Goal: Information Seeking & Learning: Learn about a topic

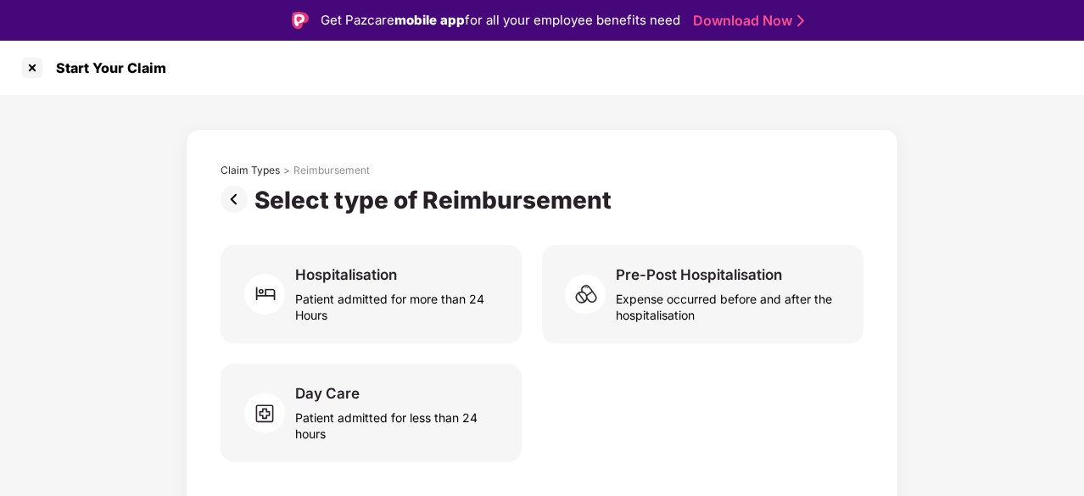
scroll to position [41, 0]
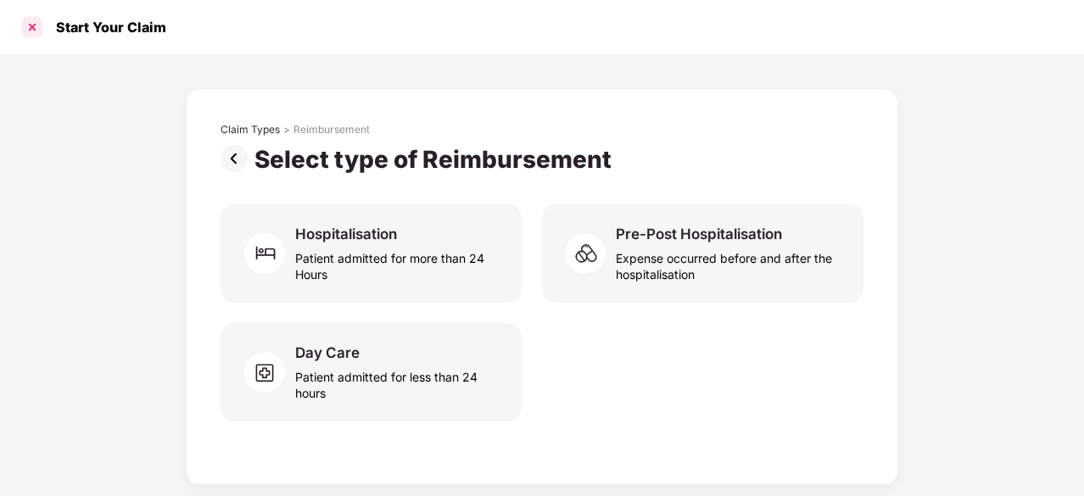
click at [31, 25] on div at bounding box center [32, 27] width 27 height 27
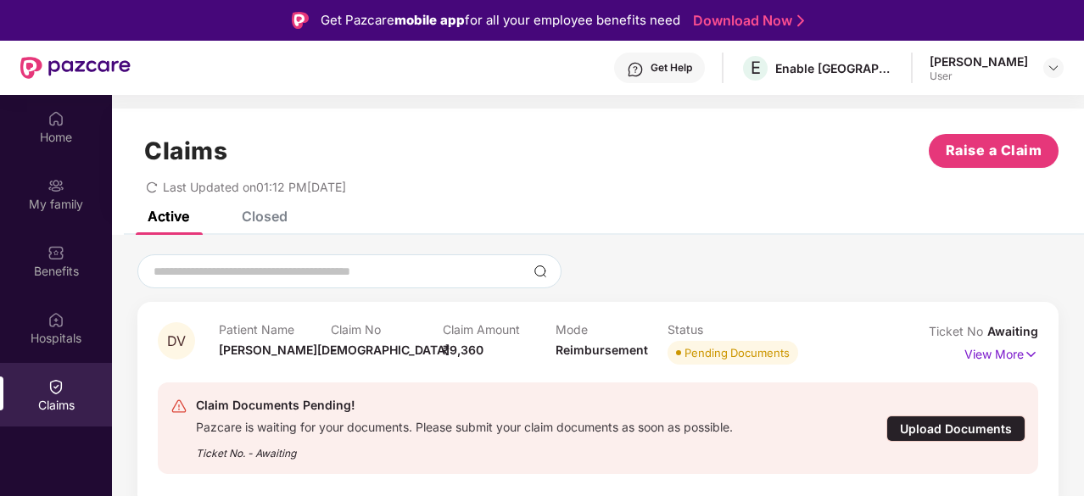
click at [692, 67] on div "Get Help" at bounding box center [672, 68] width 42 height 14
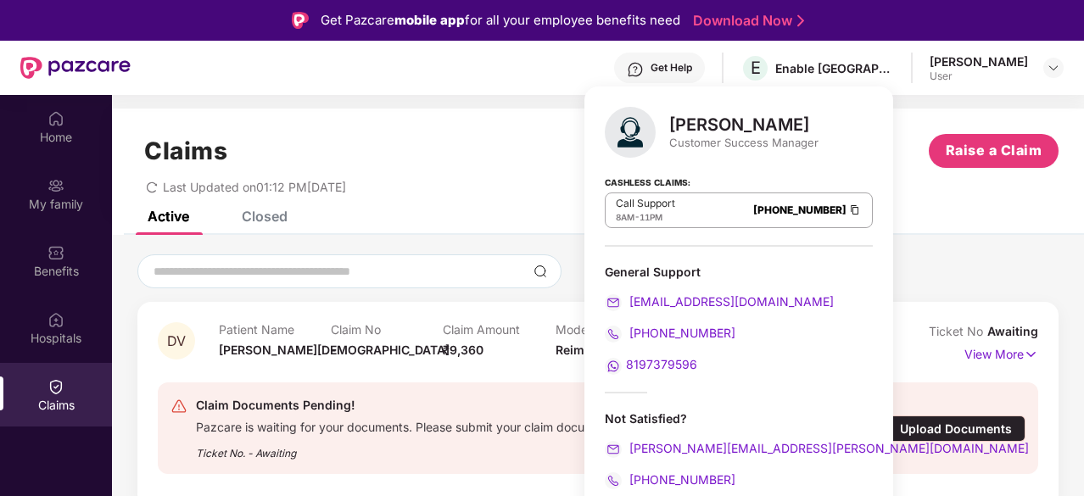
click at [644, 367] on span "8197379596" at bounding box center [661, 364] width 71 height 14
drag, startPoint x: 697, startPoint y: 364, endPoint x: 626, endPoint y: 361, distance: 71.3
click at [626, 361] on div "8197379596" at bounding box center [739, 364] width 268 height 19
copy span "8197379596"
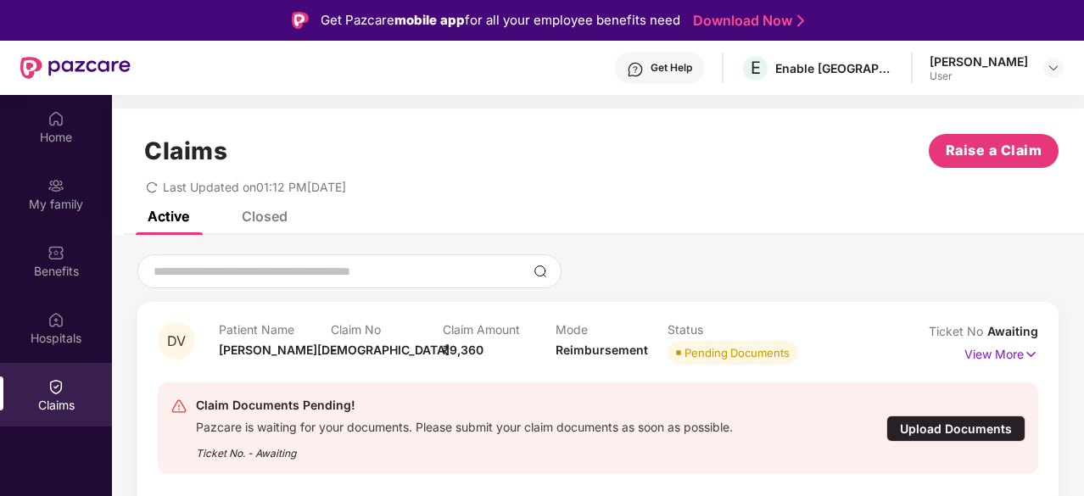
click at [277, 216] on div "Closed" at bounding box center [265, 216] width 46 height 17
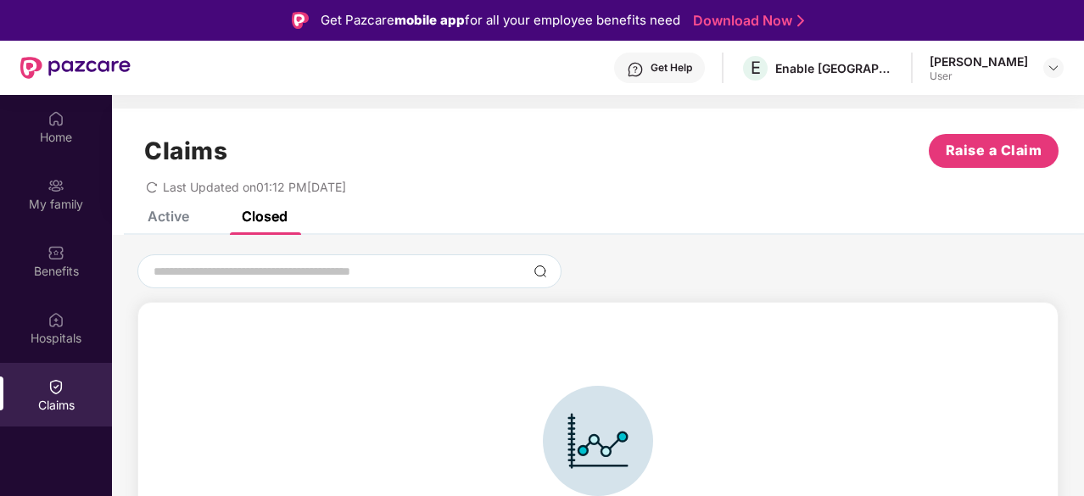
click at [180, 216] on div "Active" at bounding box center [169, 216] width 42 height 17
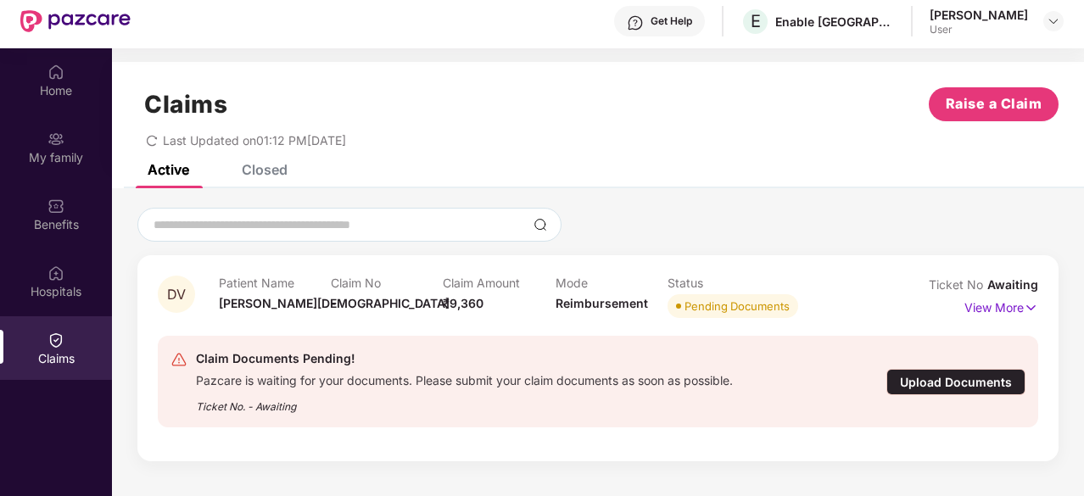
scroll to position [95, 0]
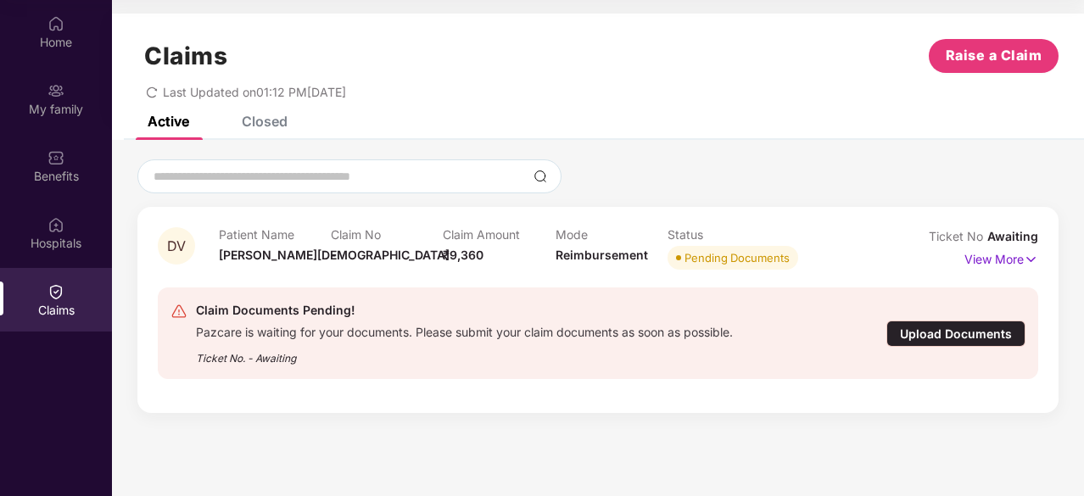
click at [921, 336] on div "Upload Documents" at bounding box center [956, 334] width 139 height 26
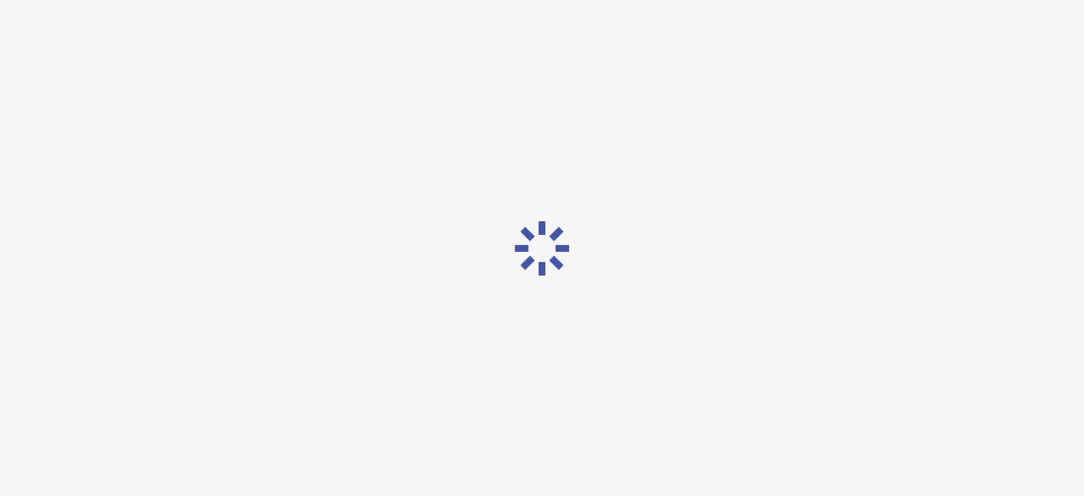
scroll to position [41, 0]
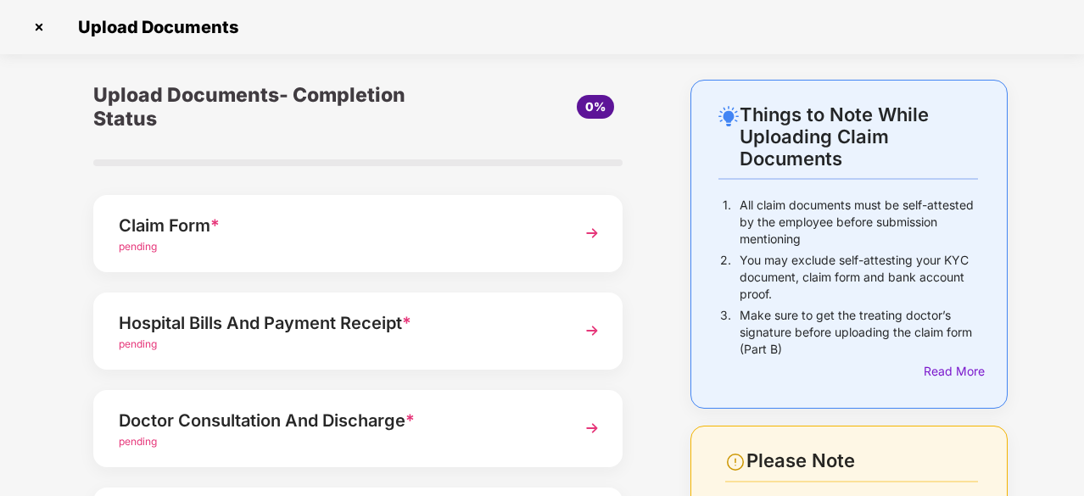
click at [416, 259] on div "Claim Form * pending" at bounding box center [357, 233] width 529 height 77
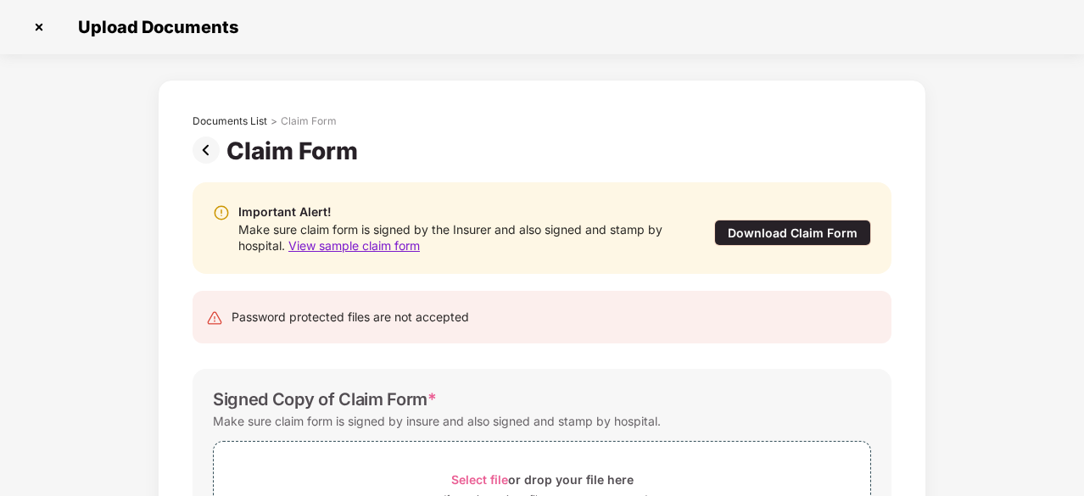
scroll to position [0, 0]
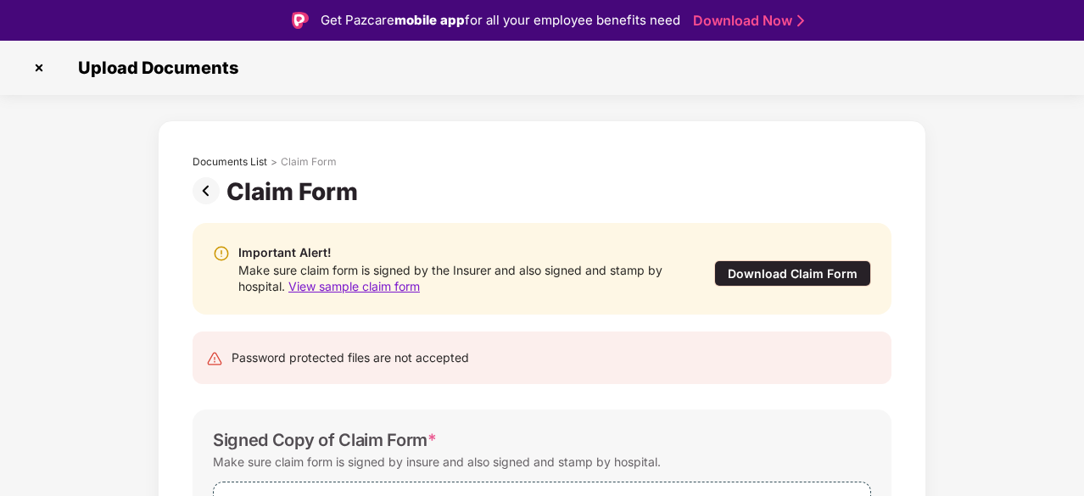
click at [754, 276] on div "Download Claim Form" at bounding box center [792, 273] width 157 height 26
click at [394, 293] on div "Make sure claim form is signed by the Insurer and also signed and stamp by hosp…" at bounding box center [458, 278] width 441 height 32
click at [387, 283] on span "View sample claim form" at bounding box center [353, 286] width 131 height 14
click at [44, 70] on img at bounding box center [38, 67] width 27 height 27
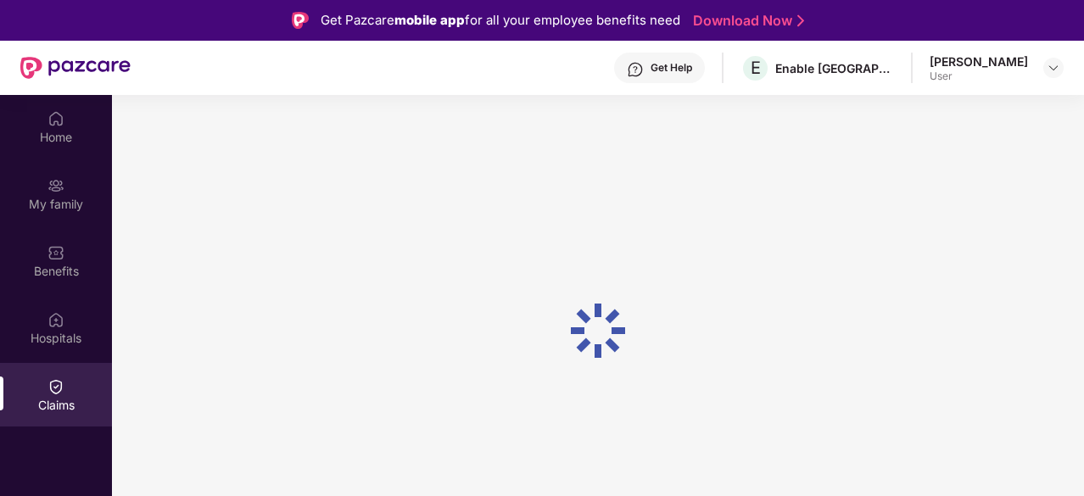
scroll to position [95, 0]
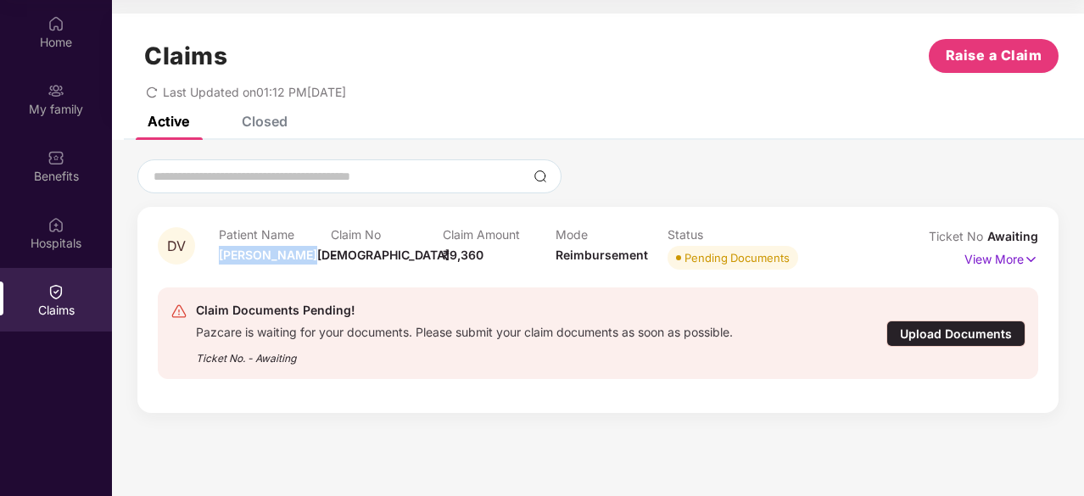
drag, startPoint x: 221, startPoint y: 255, endPoint x: 306, endPoint y: 255, distance: 85.7
click at [306, 255] on div "Patient Name Deepa Vaishya" at bounding box center [275, 250] width 112 height 47
click at [990, 257] on p "View More" at bounding box center [1002, 257] width 74 height 23
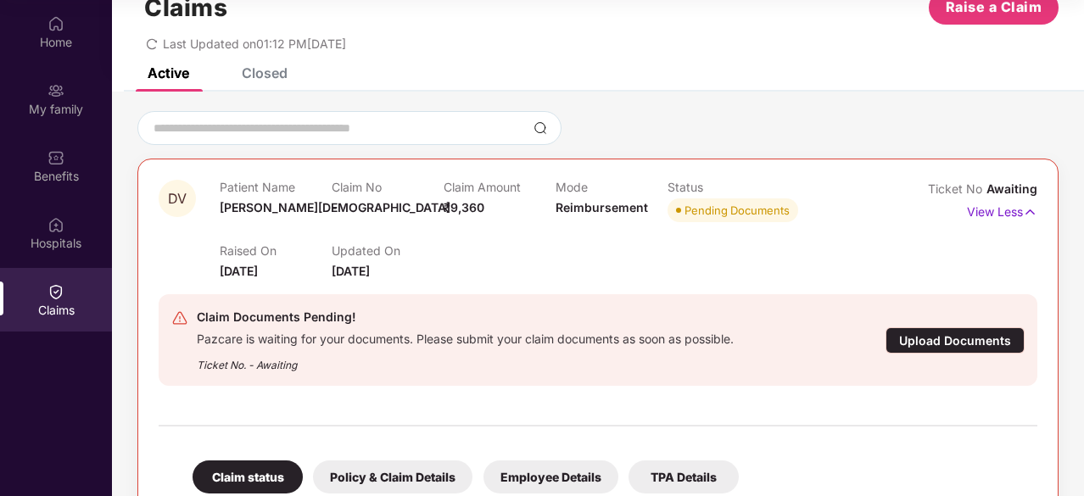
scroll to position [0, 0]
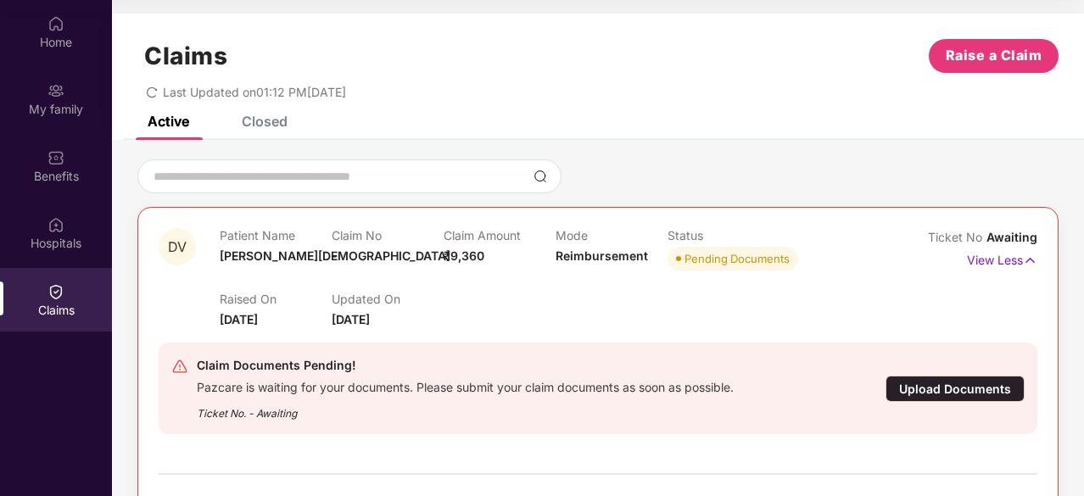
click at [271, 122] on div "Closed" at bounding box center [265, 121] width 46 height 17
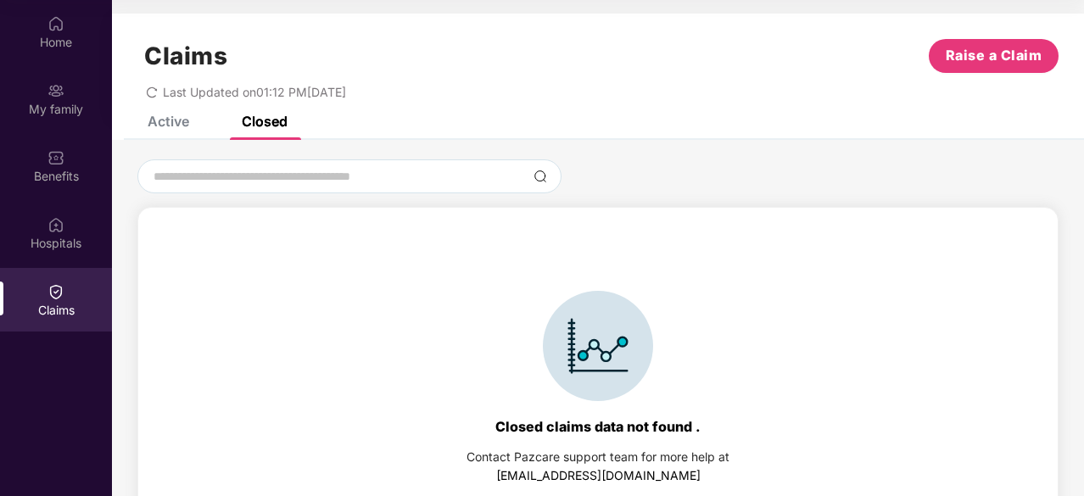
click at [179, 116] on div "Active" at bounding box center [169, 121] width 42 height 17
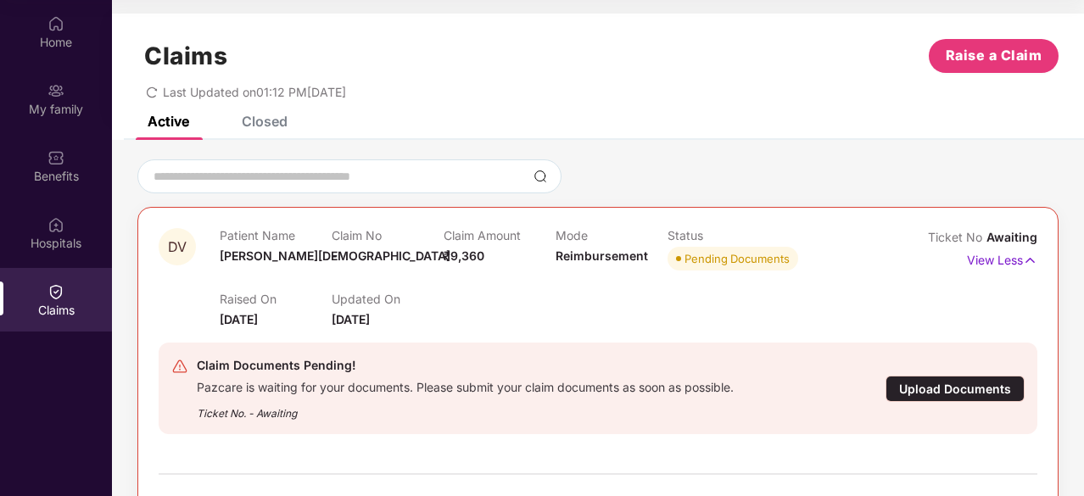
click at [261, 120] on div "Closed" at bounding box center [265, 121] width 46 height 17
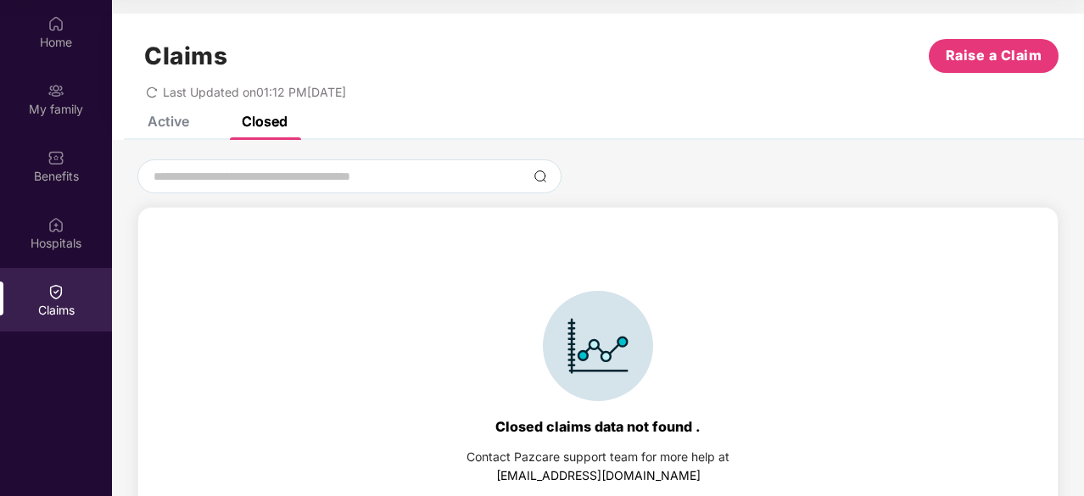
click at [172, 121] on div "Active" at bounding box center [169, 121] width 42 height 17
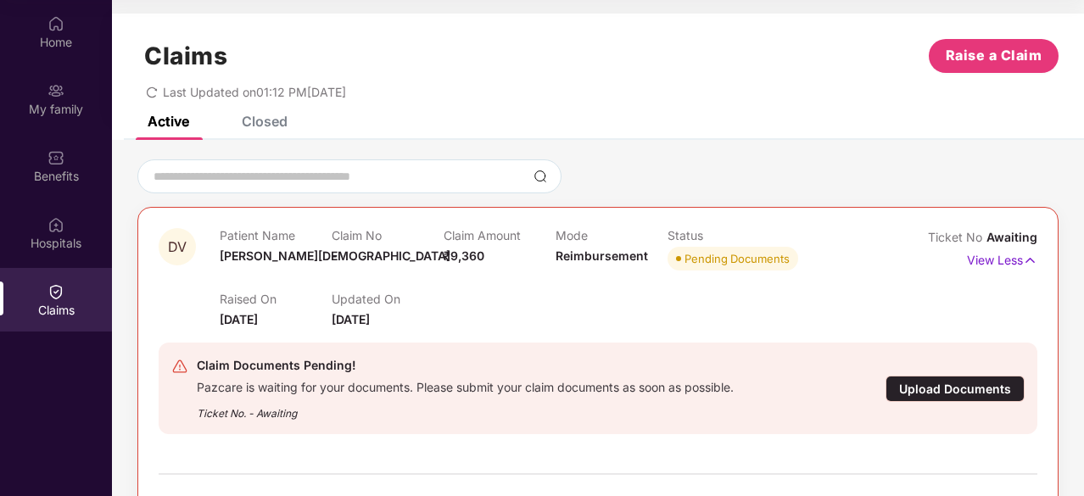
click at [263, 123] on div "Closed" at bounding box center [265, 121] width 46 height 17
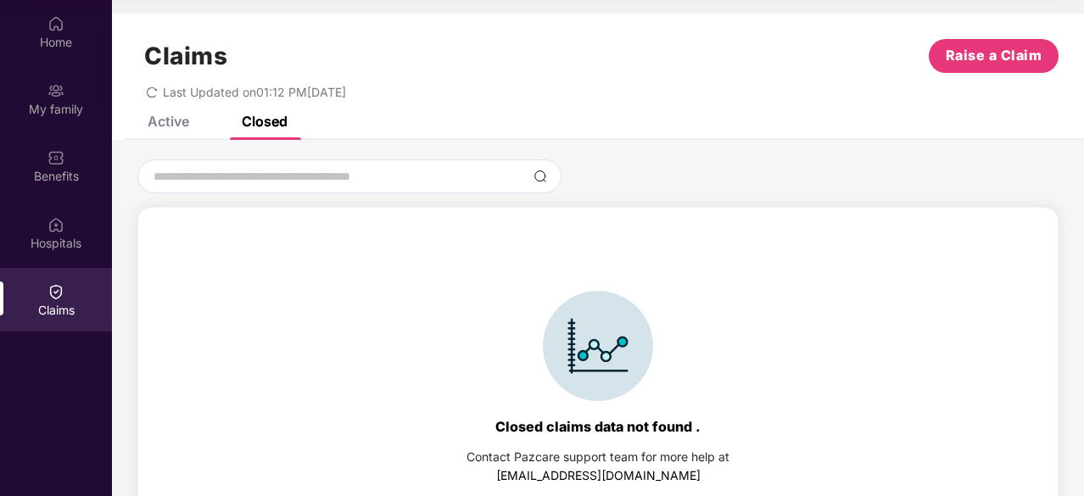
click at [176, 121] on div "Active" at bounding box center [169, 121] width 42 height 17
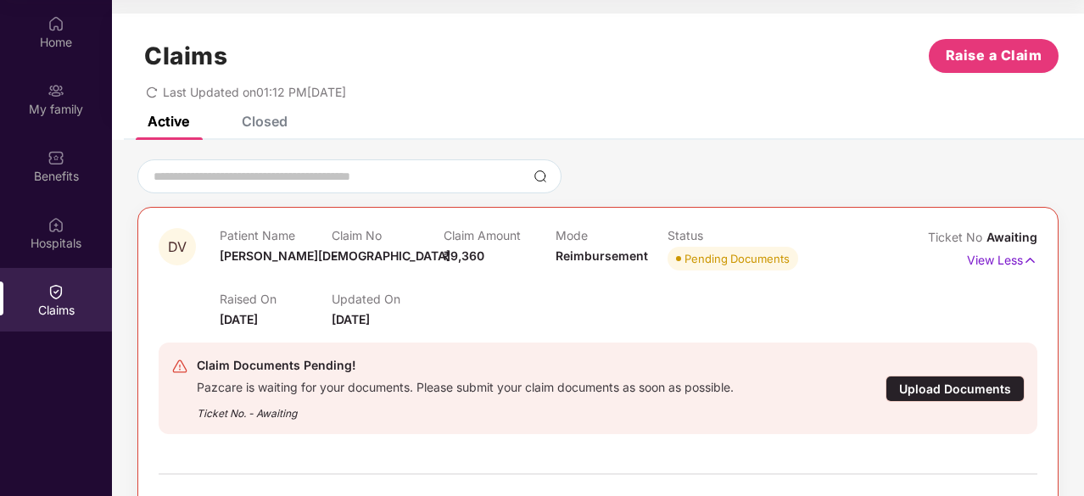
click at [252, 126] on div "Closed" at bounding box center [265, 121] width 46 height 17
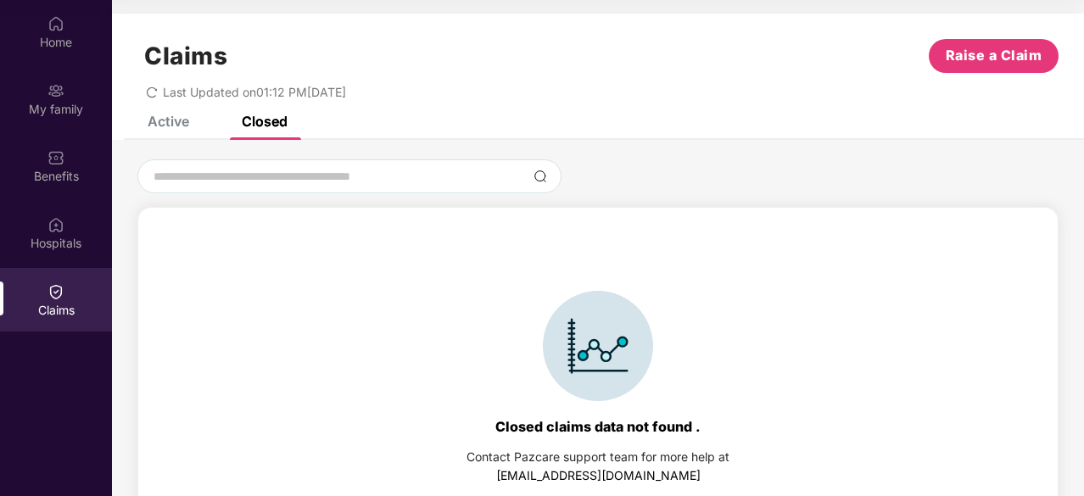
click at [180, 126] on div "Active" at bounding box center [169, 121] width 42 height 17
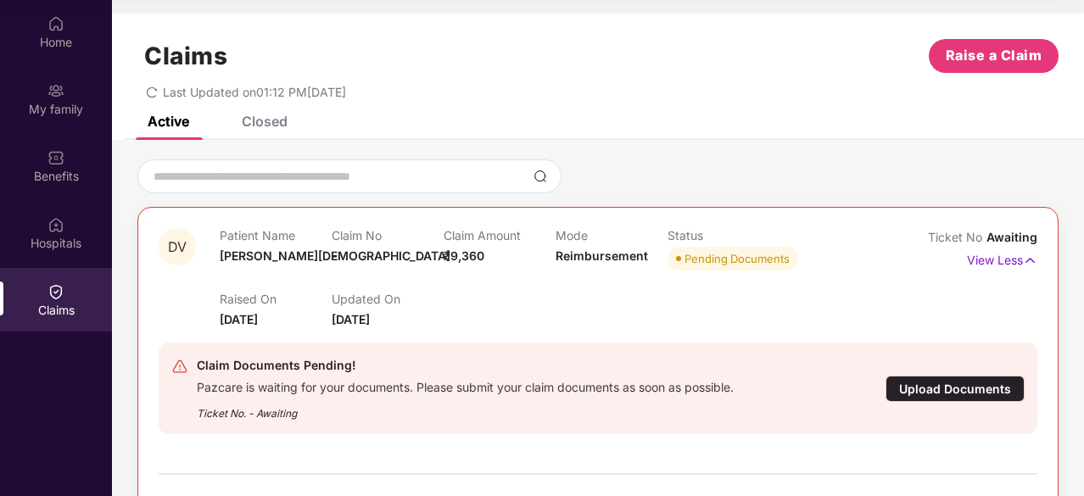
click at [266, 235] on p "Patient Name" at bounding box center [276, 235] width 112 height 14
click at [236, 234] on p "Patient Name" at bounding box center [276, 235] width 112 height 14
click at [280, 238] on p "Patient Name" at bounding box center [276, 235] width 112 height 14
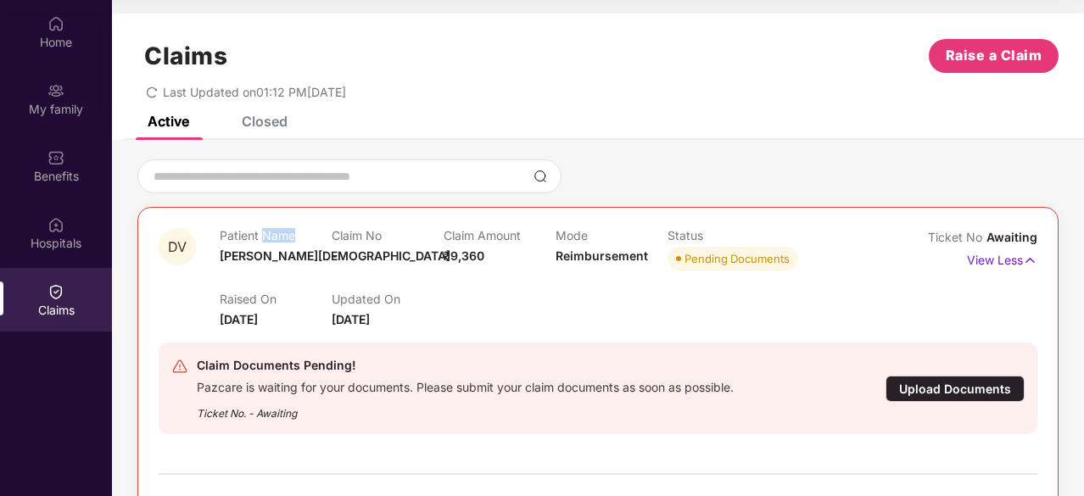
click at [280, 238] on p "Patient Name" at bounding box center [276, 235] width 112 height 14
drag, startPoint x: 450, startPoint y: 257, endPoint x: 487, endPoint y: 255, distance: 37.4
click at [487, 255] on div "Claim Amount ₹9,360" at bounding box center [500, 251] width 112 height 47
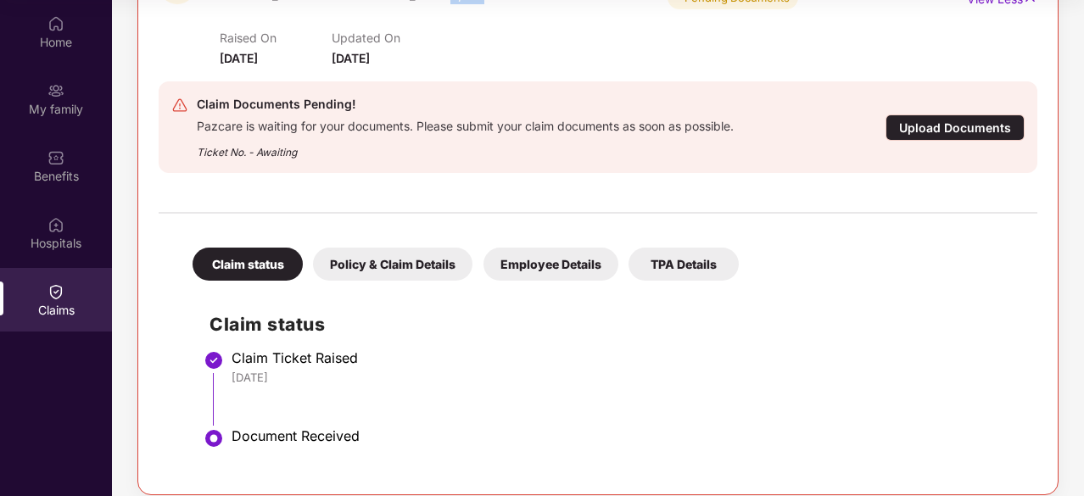
scroll to position [277, 0]
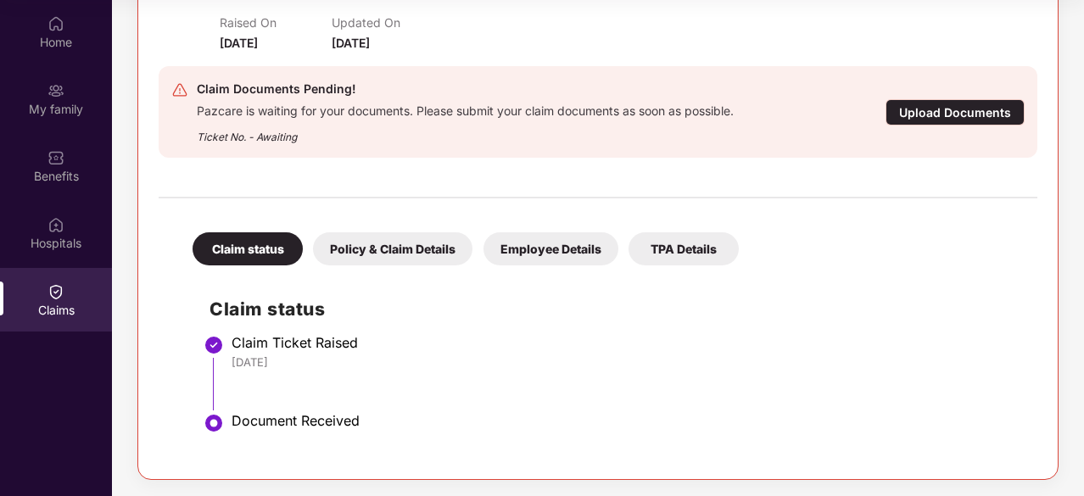
click at [382, 250] on div "Policy & Claim Details" at bounding box center [392, 248] width 159 height 33
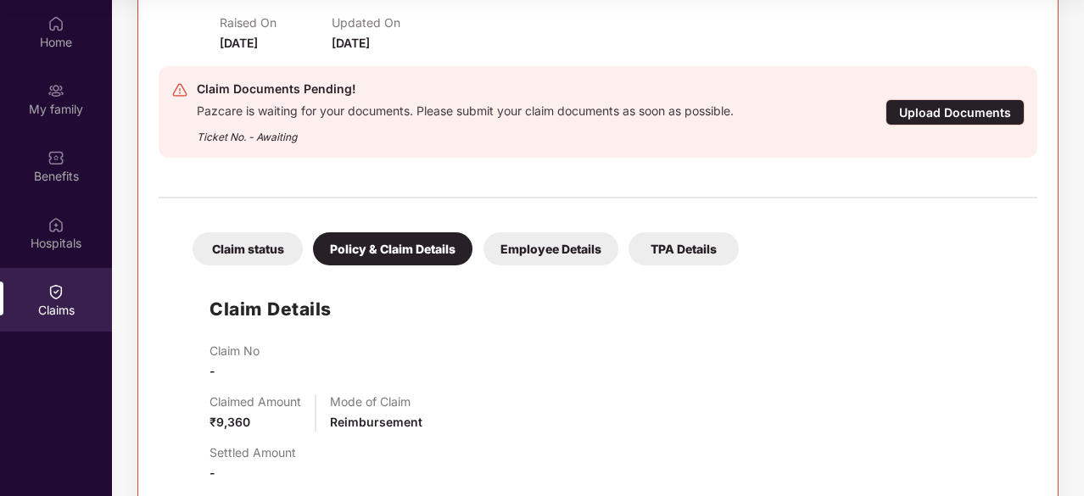
click at [540, 251] on div "Employee Details" at bounding box center [551, 248] width 135 height 33
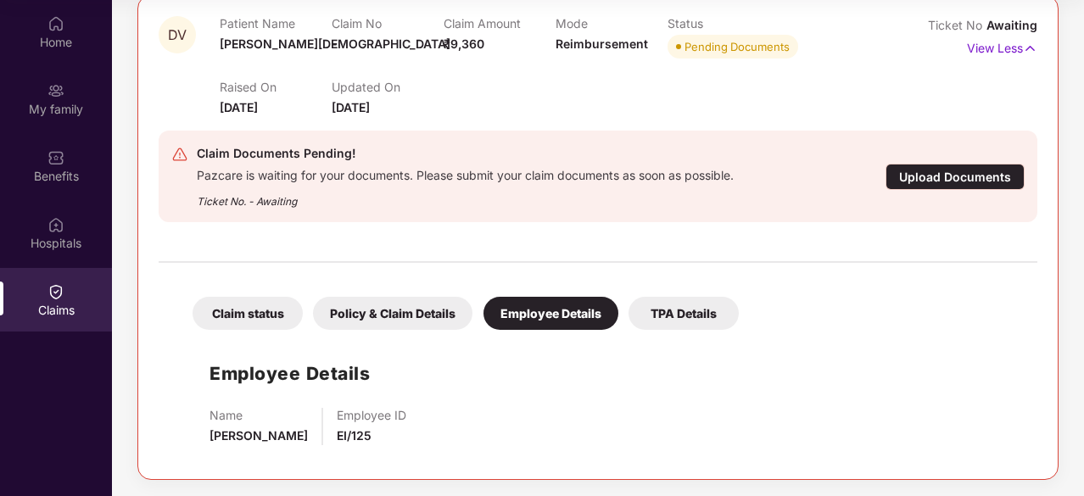
click at [665, 308] on div "TPA Details" at bounding box center [684, 313] width 110 height 33
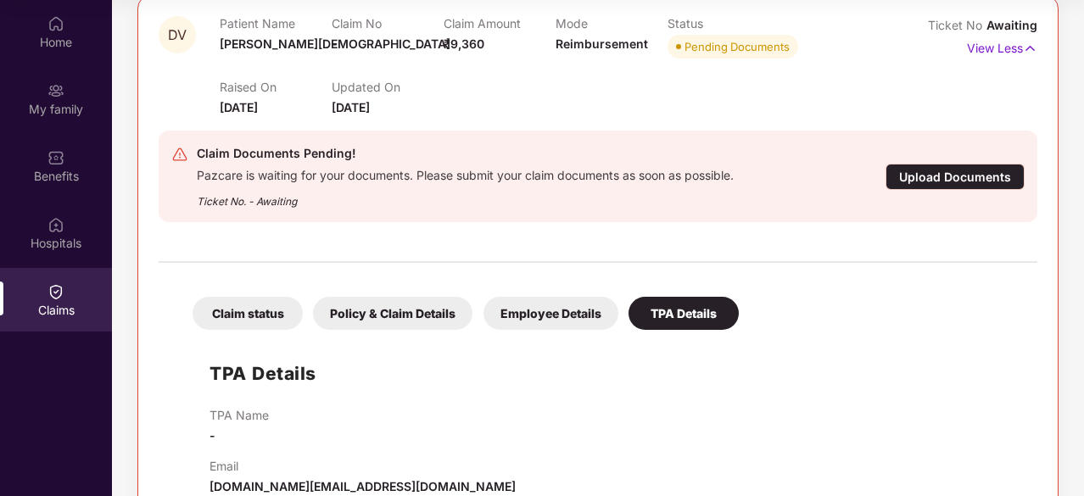
scroll to position [249, 0]
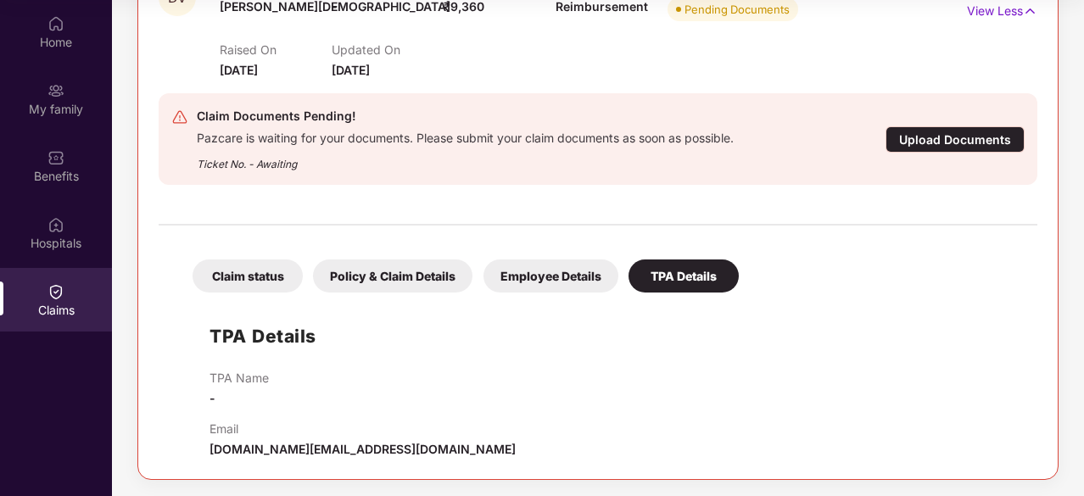
click at [546, 282] on div "Employee Details" at bounding box center [551, 276] width 135 height 33
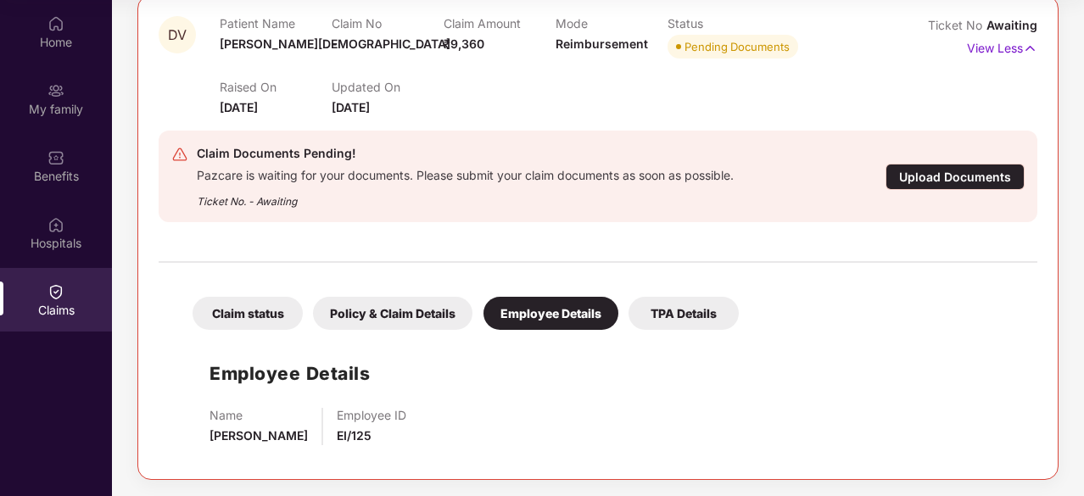
click at [399, 300] on div "Policy & Claim Details" at bounding box center [392, 313] width 159 height 33
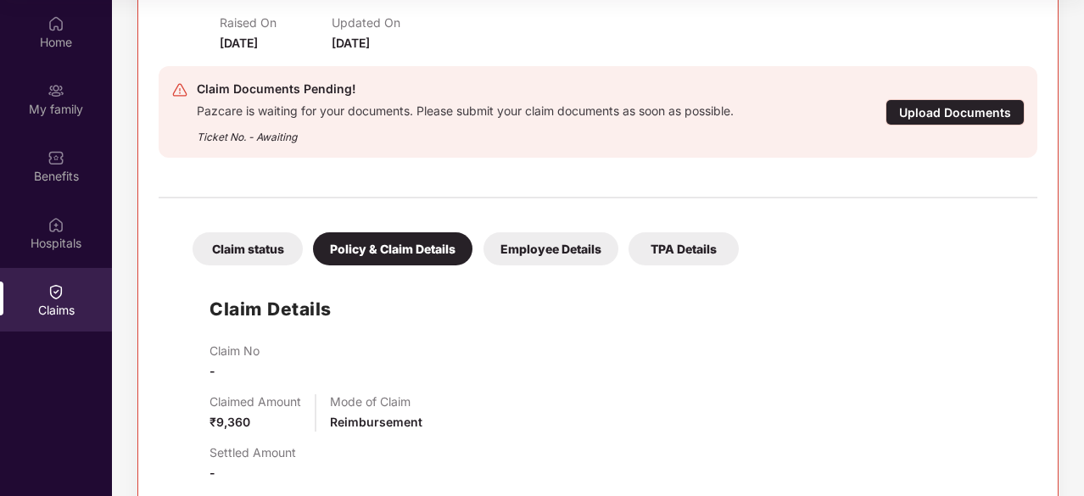
scroll to position [0, 0]
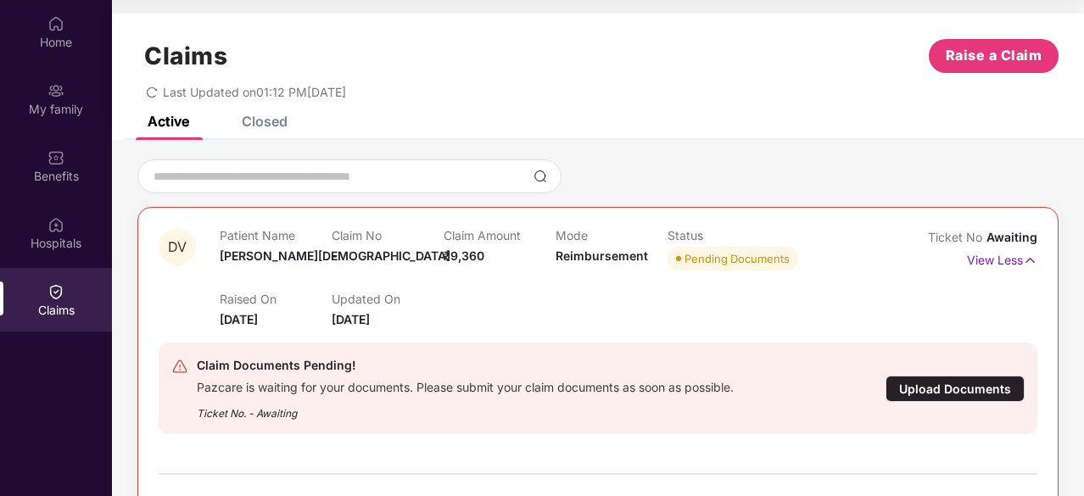
click at [266, 125] on div "Closed" at bounding box center [265, 121] width 46 height 17
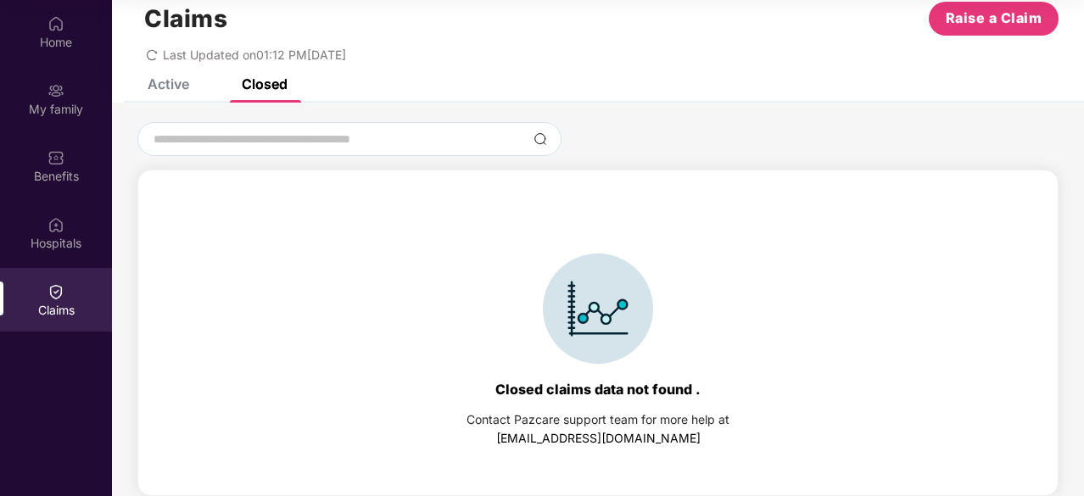
scroll to position [37, 0]
click at [161, 87] on div "Active" at bounding box center [169, 84] width 42 height 17
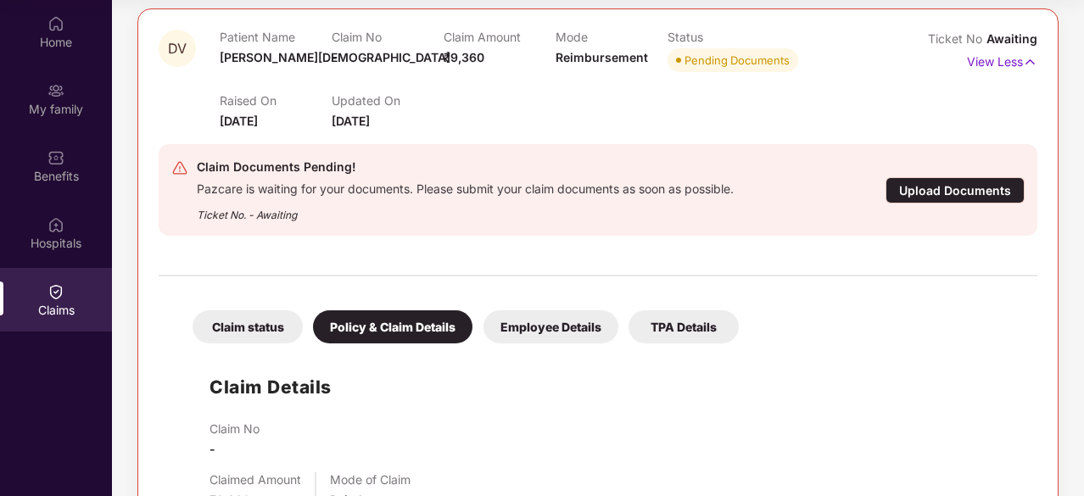
scroll to position [127, 0]
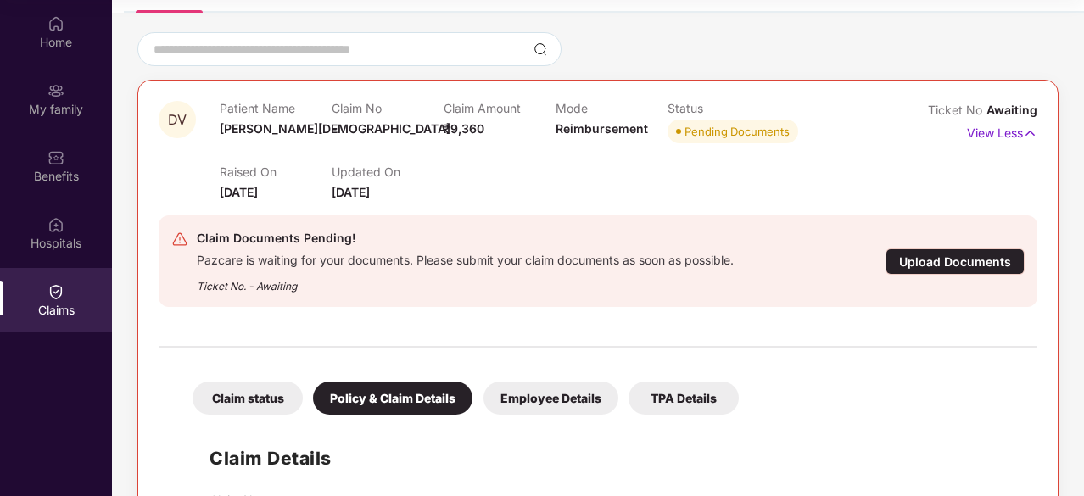
click at [684, 401] on div "TPA Details" at bounding box center [684, 398] width 110 height 33
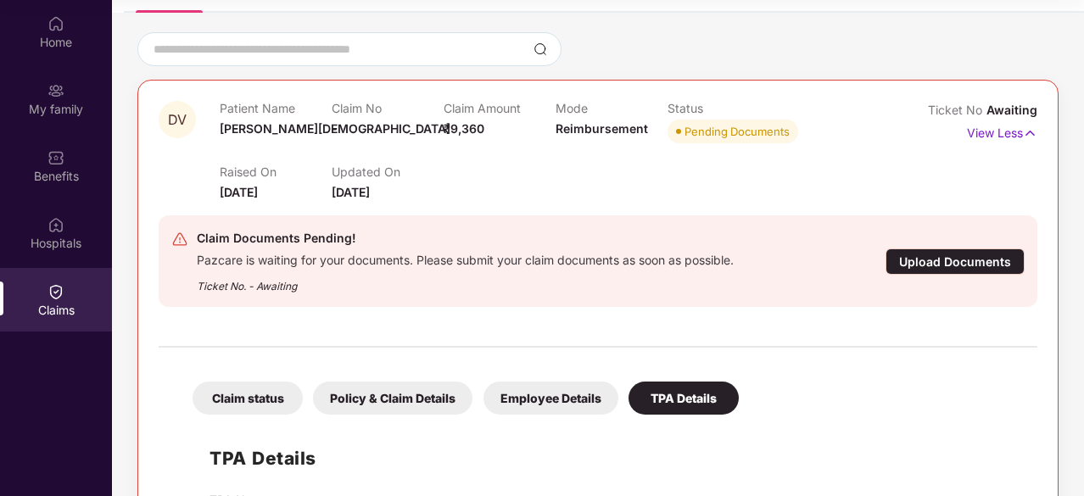
scroll to position [249, 0]
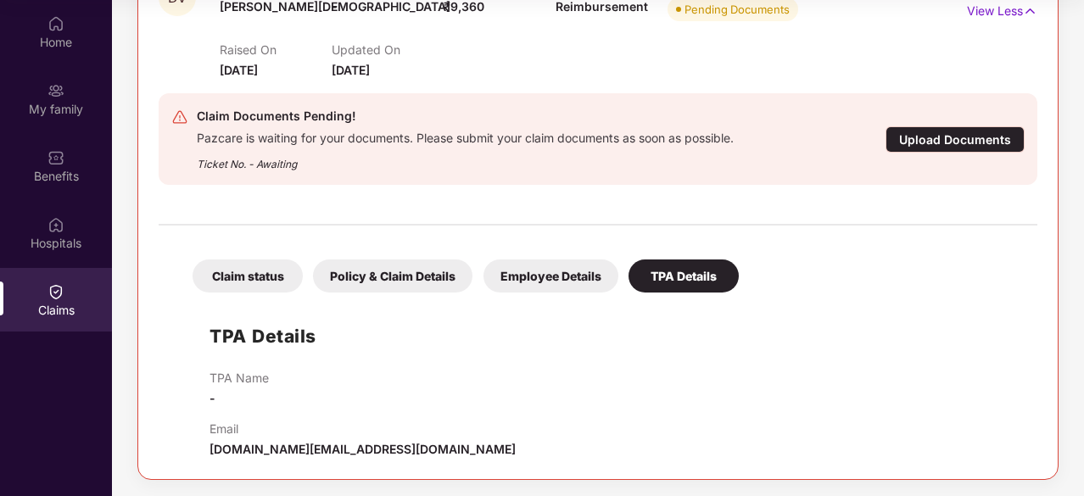
click at [572, 270] on div "Employee Details" at bounding box center [551, 276] width 135 height 33
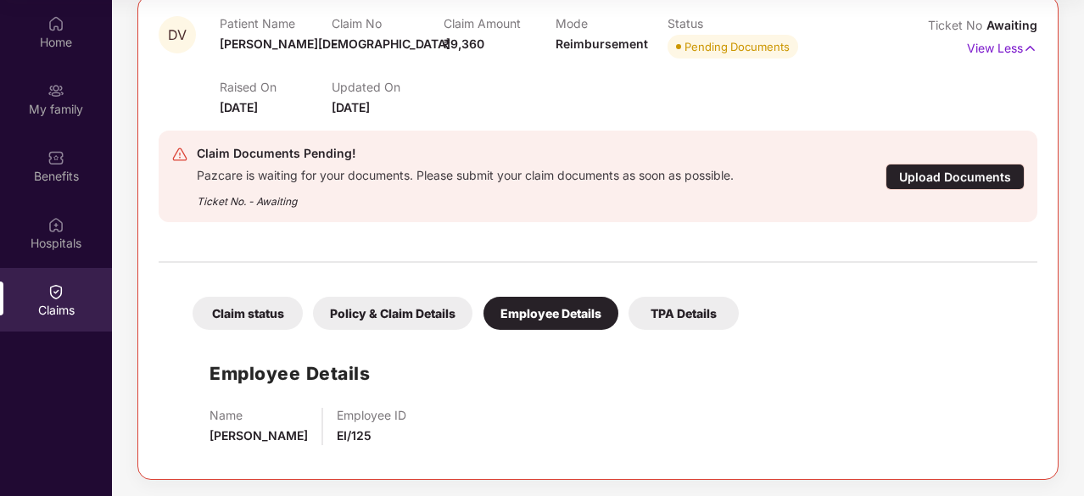
scroll to position [0, 0]
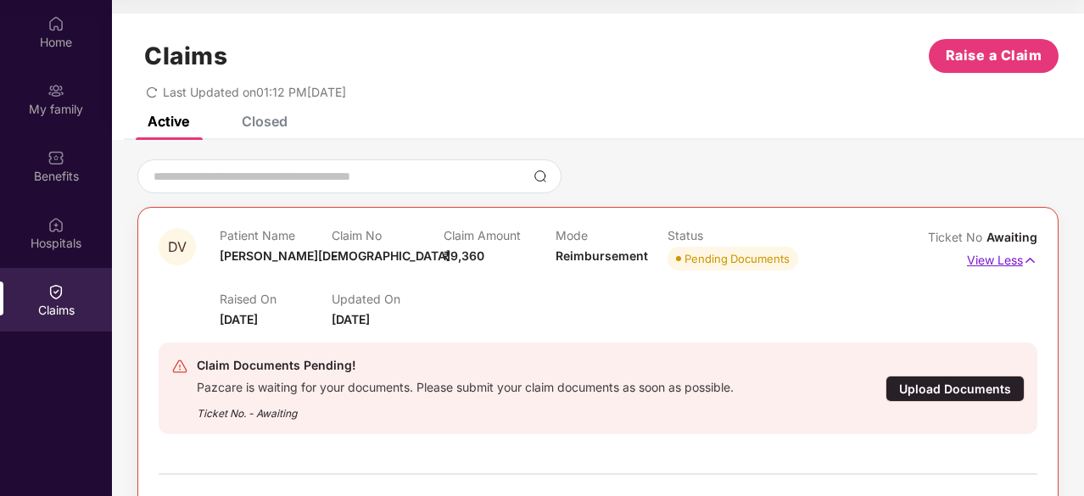
click at [1010, 264] on p "View Less" at bounding box center [1002, 258] width 70 height 23
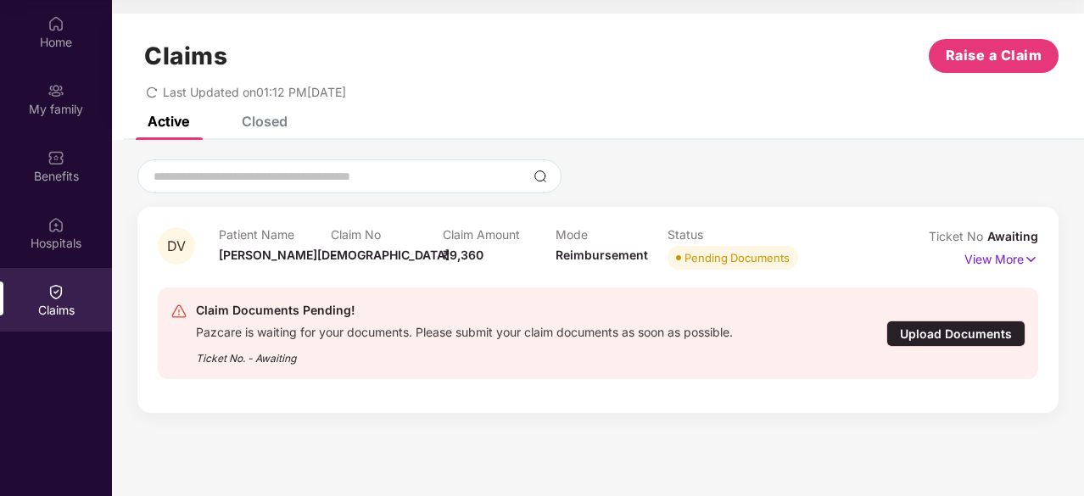
click at [271, 363] on div "Ticket No. - Awaiting" at bounding box center [464, 353] width 537 height 26
click at [989, 67] on button "Raise a Claim" at bounding box center [994, 56] width 130 height 34
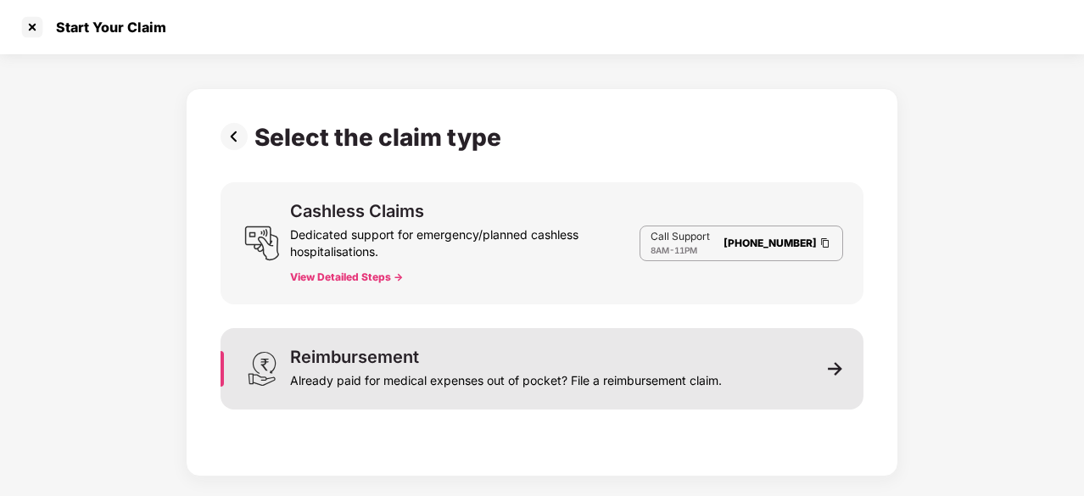
click at [560, 361] on div "Reimbursement Already paid for medical expenses out of pocket? File a reimburse…" at bounding box center [506, 369] width 432 height 41
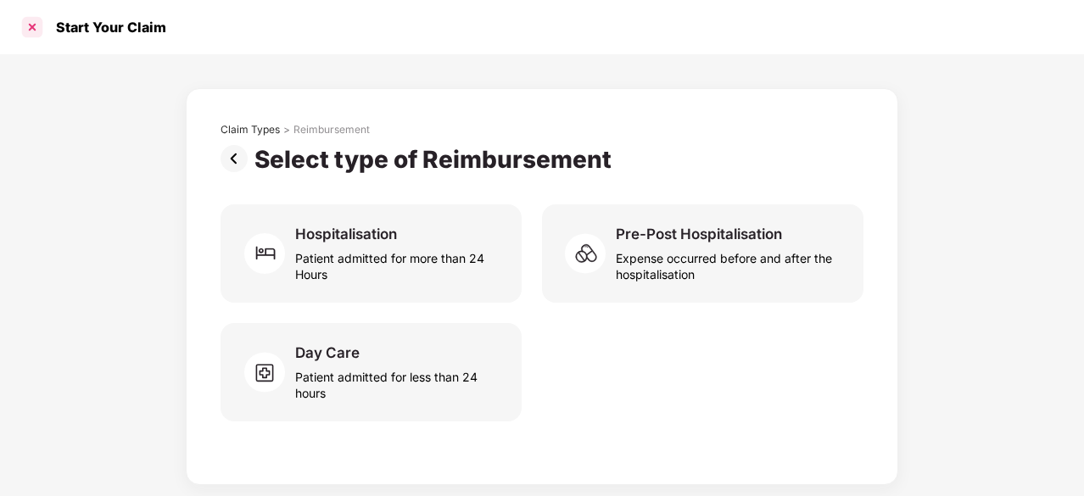
click at [34, 26] on div at bounding box center [32, 27] width 27 height 27
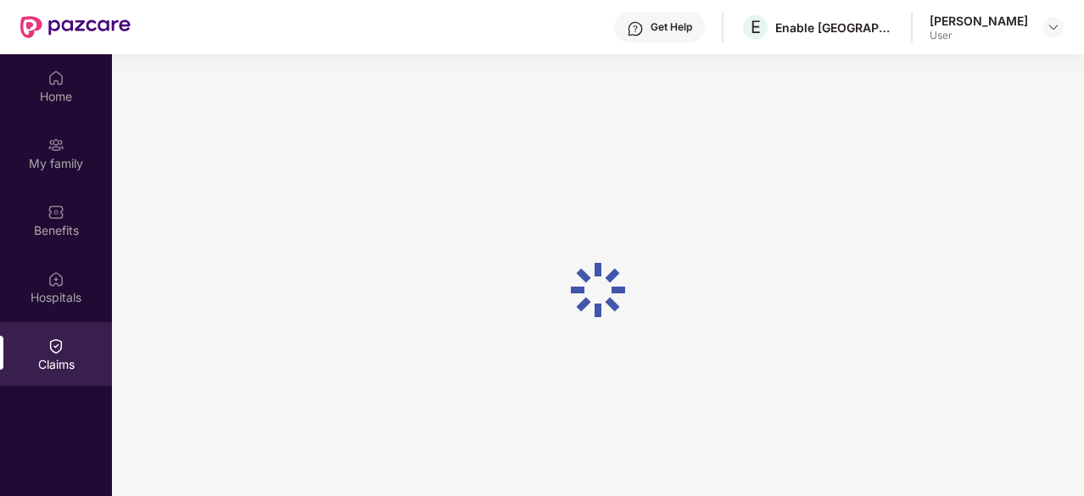
scroll to position [95, 0]
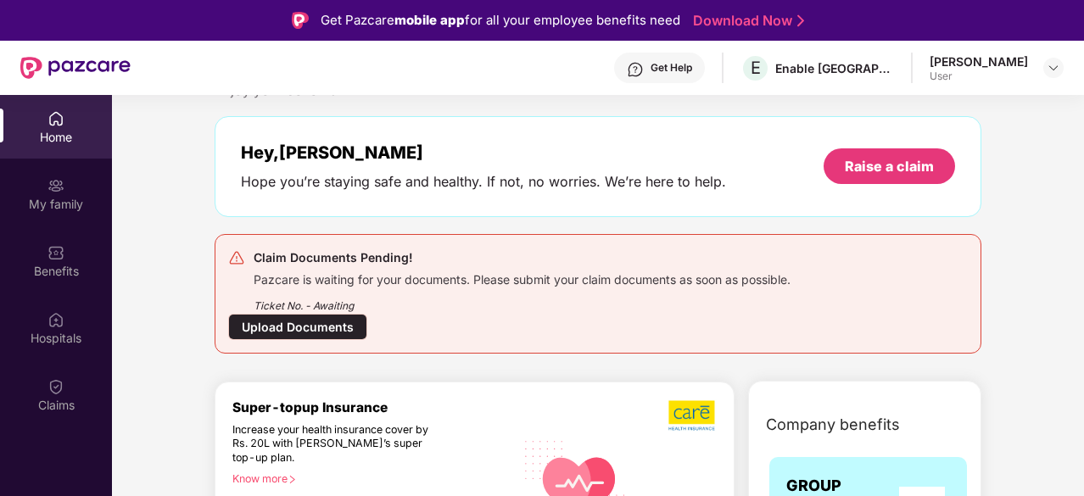
scroll to position [60, 0]
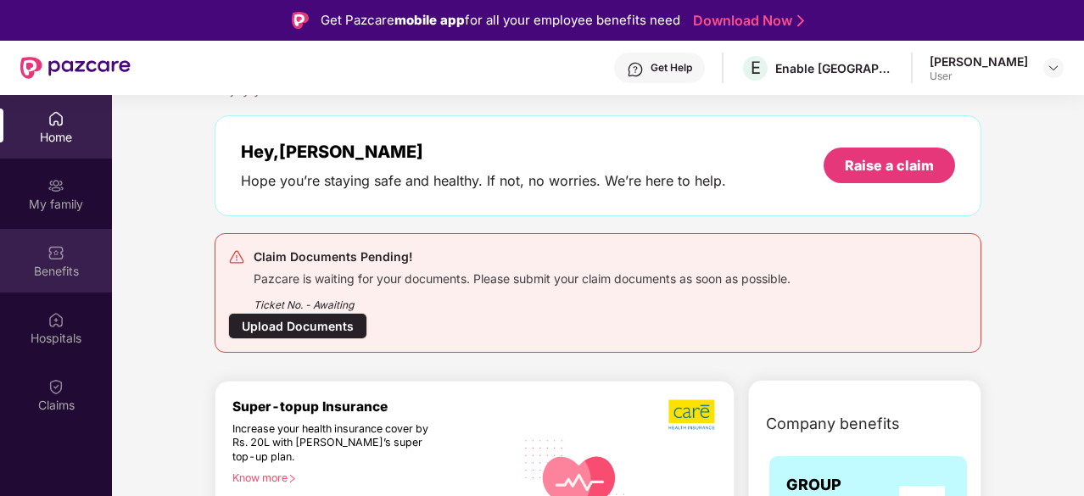
click at [67, 264] on div "Benefits" at bounding box center [56, 271] width 112 height 17
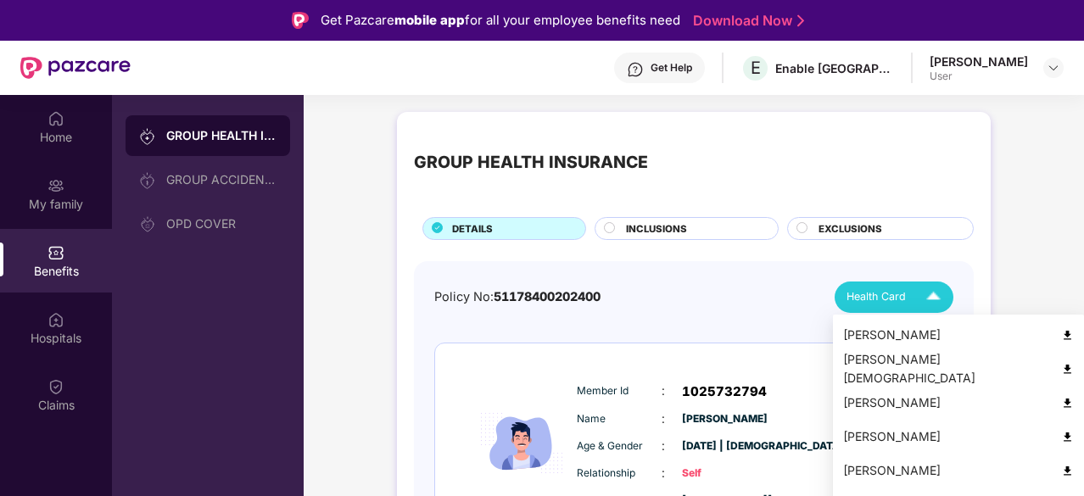
click at [931, 298] on img at bounding box center [934, 298] width 30 height 30
click at [915, 335] on div "[PERSON_NAME]" at bounding box center [958, 335] width 231 height 19
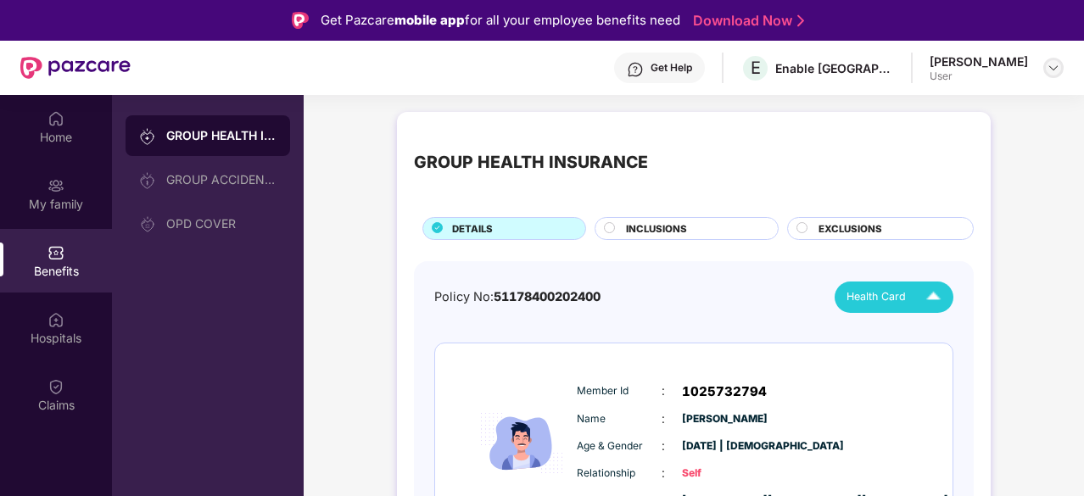
click at [1055, 70] on img at bounding box center [1054, 68] width 14 height 14
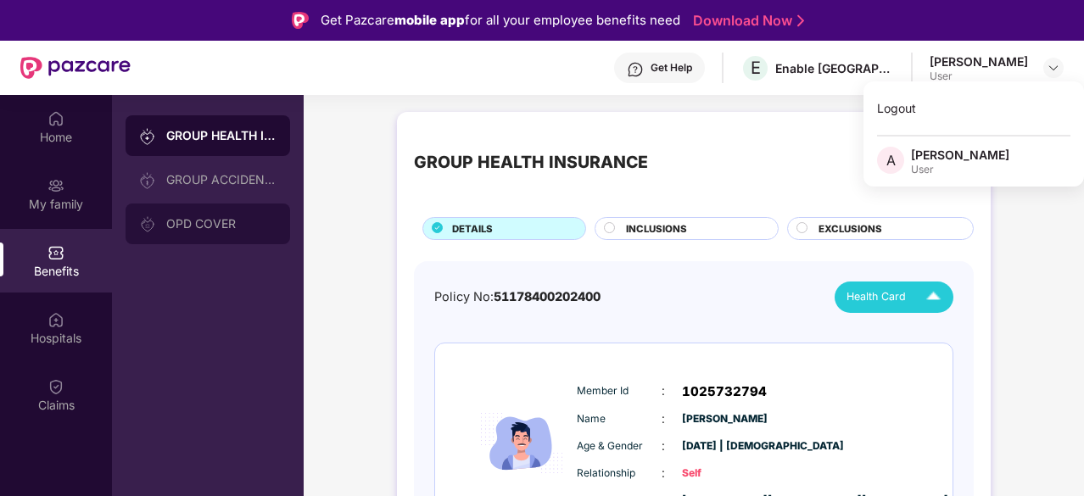
click at [209, 227] on div "OPD COVER" at bounding box center [221, 224] width 110 height 14
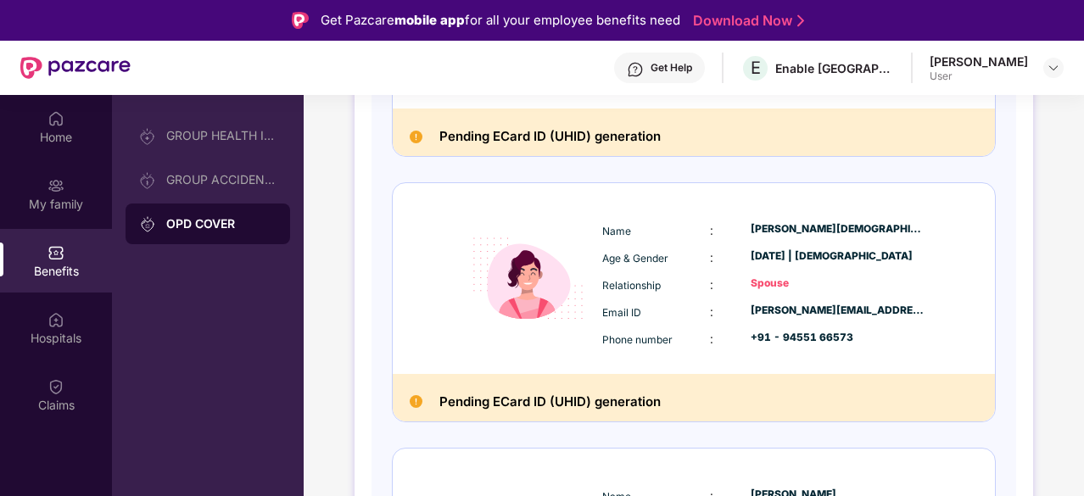
scroll to position [520, 0]
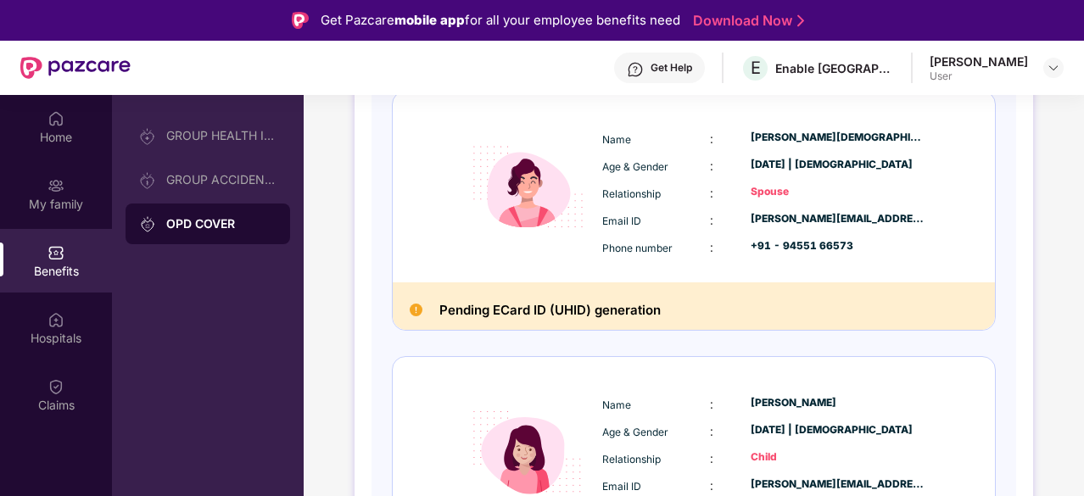
click at [573, 311] on h2 "Pending ECard ID (UHID) generation" at bounding box center [549, 310] width 221 height 22
click at [414, 307] on img at bounding box center [416, 310] width 13 height 13
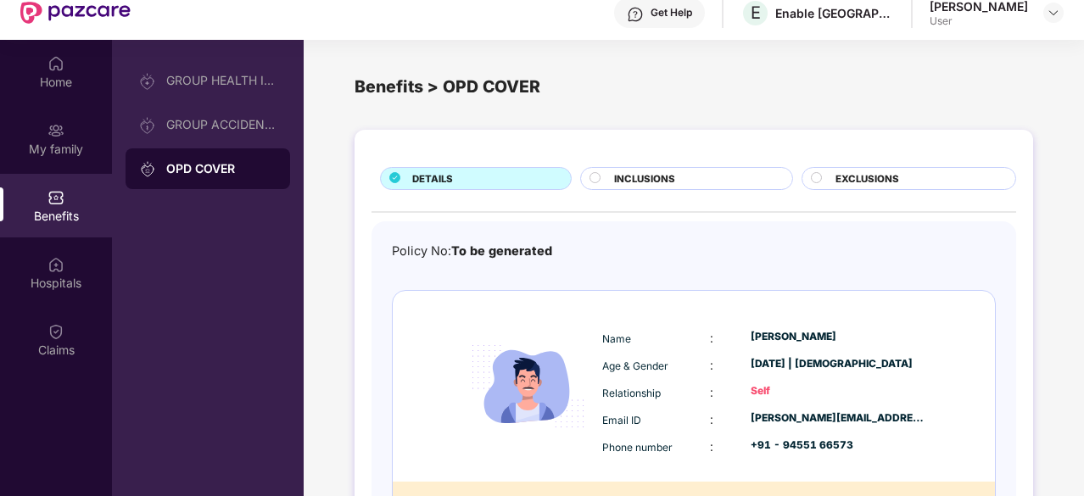
scroll to position [53, 0]
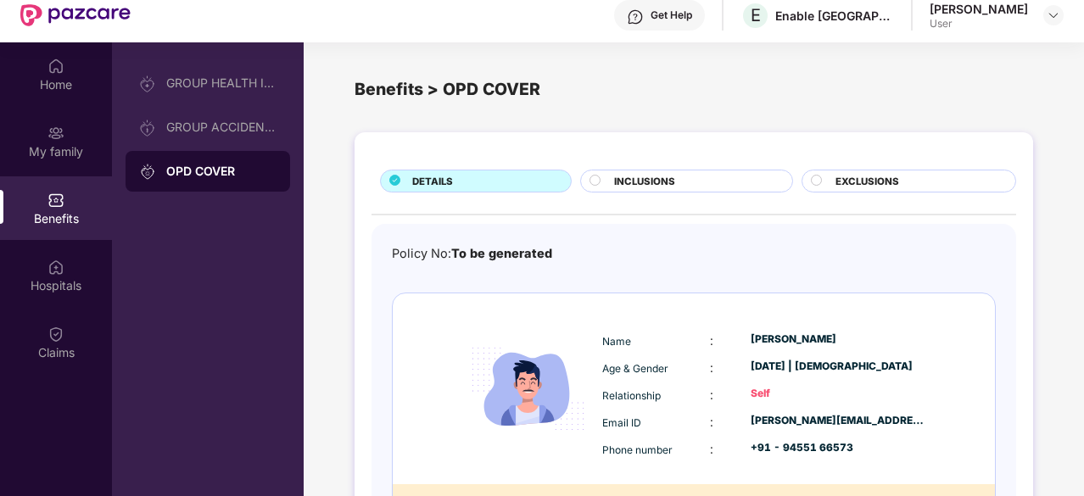
click at [628, 182] on span "INCLUSIONS" at bounding box center [644, 181] width 61 height 15
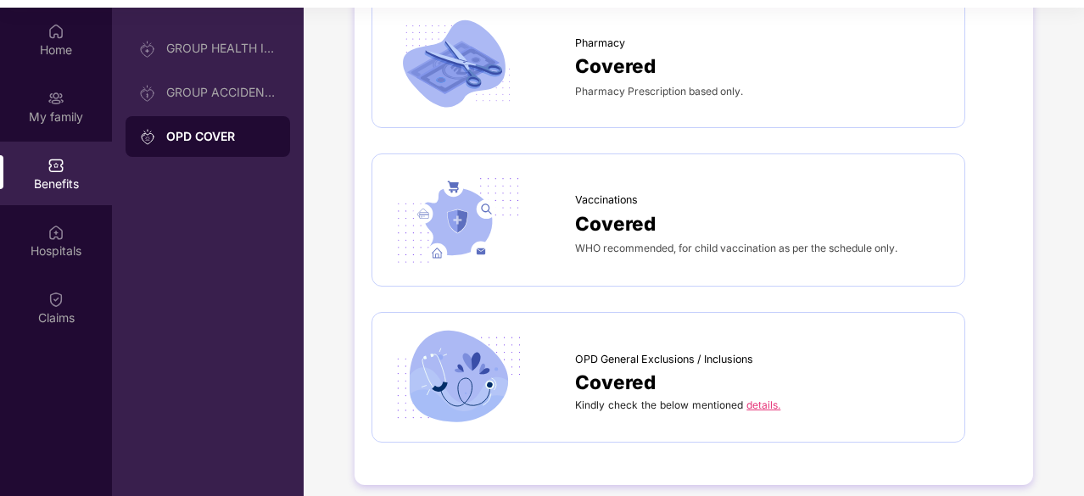
scroll to position [95, 0]
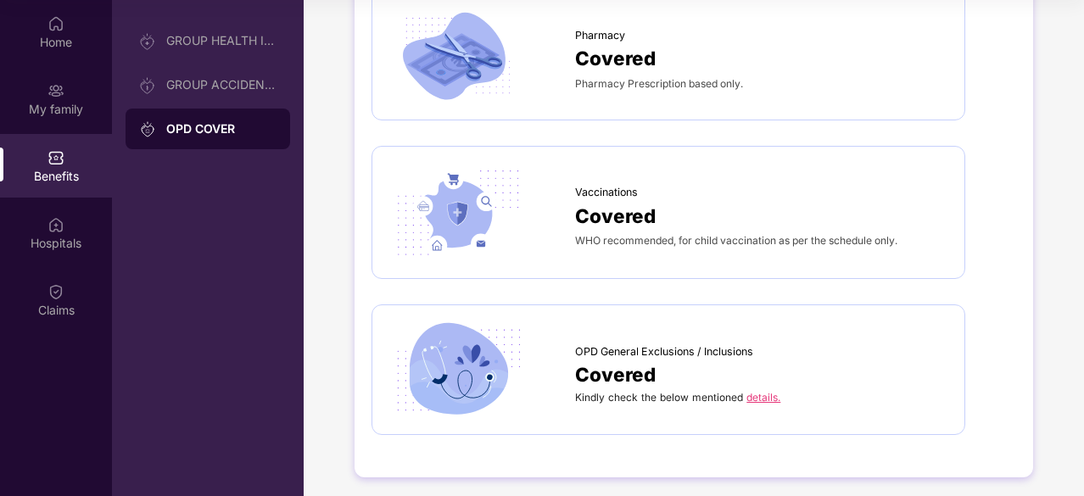
click at [764, 391] on link "details." at bounding box center [764, 397] width 34 height 13
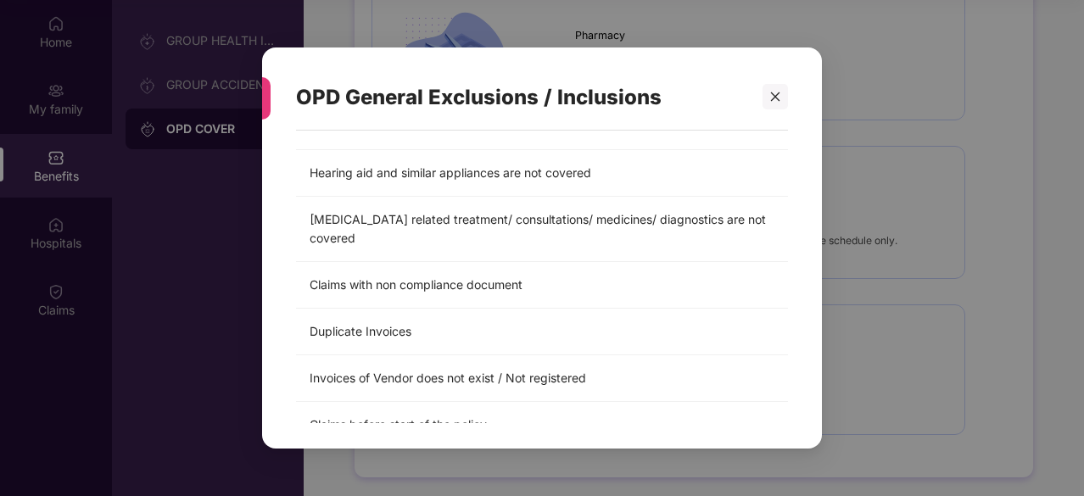
scroll to position [1117, 0]
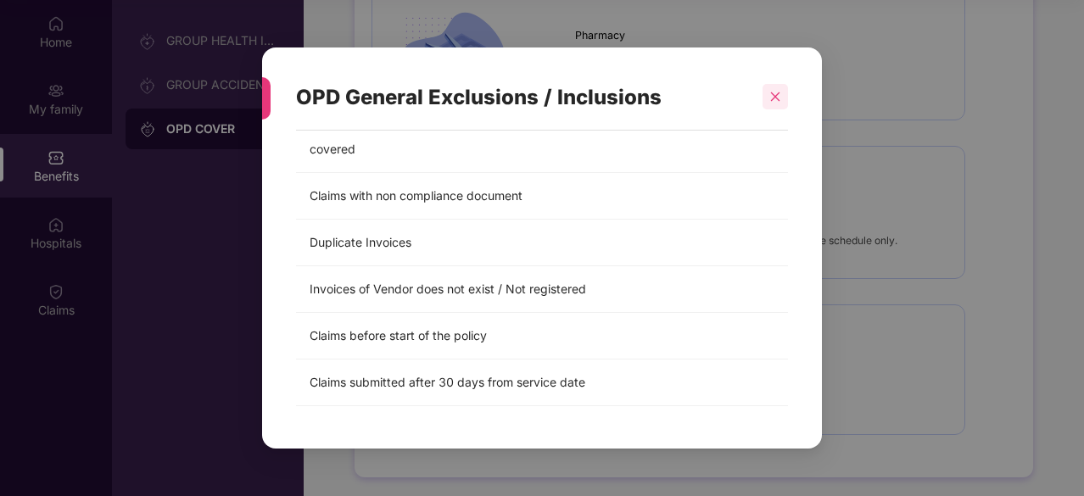
click at [779, 94] on icon "close" at bounding box center [775, 97] width 12 height 12
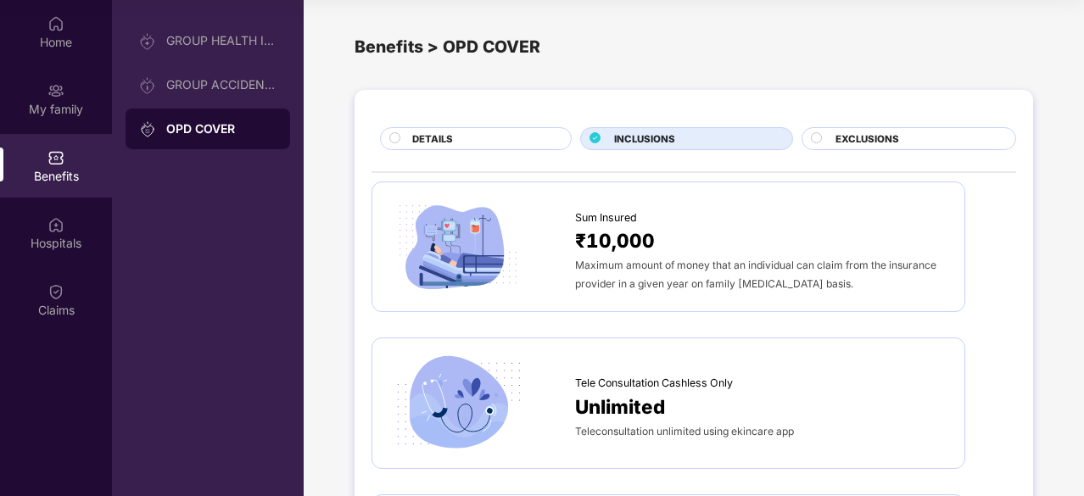
scroll to position [0, 0]
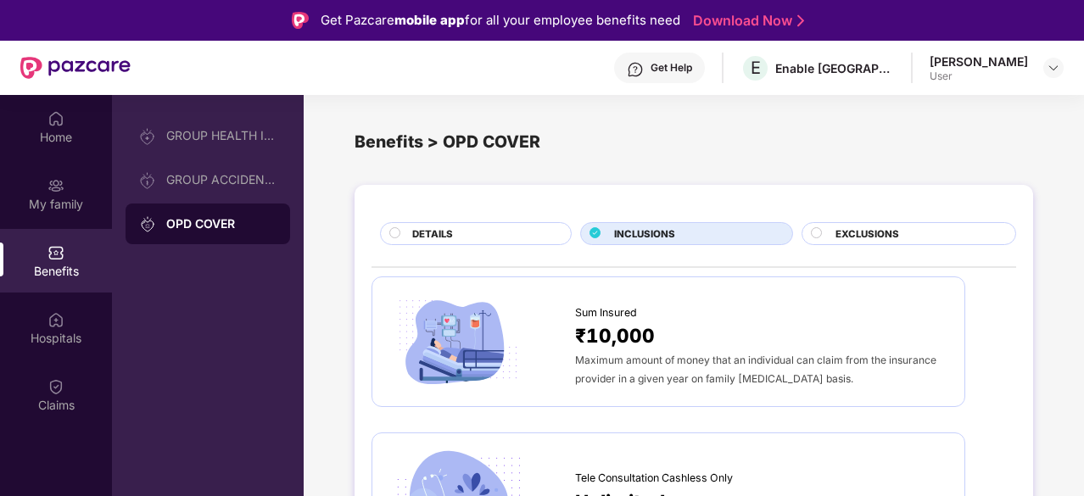
click at [862, 227] on span "EXCLUSIONS" at bounding box center [868, 234] width 64 height 15
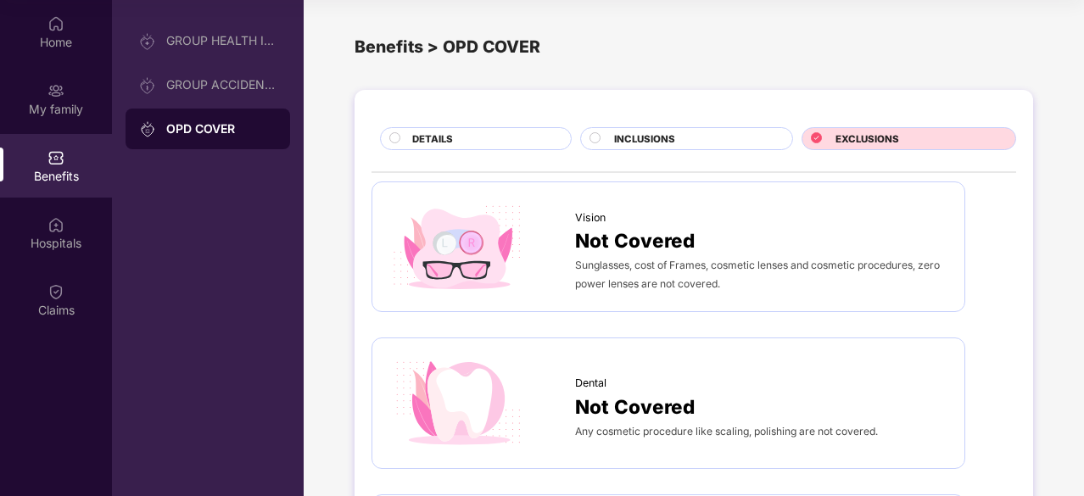
click at [441, 134] on span "DETAILS" at bounding box center [432, 138] width 41 height 15
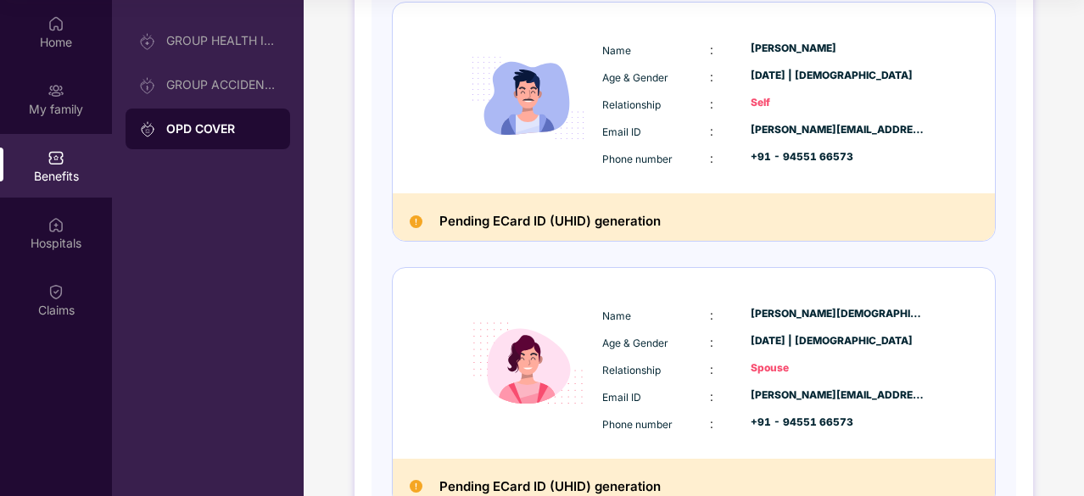
scroll to position [249, 0]
click at [417, 227] on div "Pending ECard ID (UHID) generation" at bounding box center [694, 217] width 602 height 48
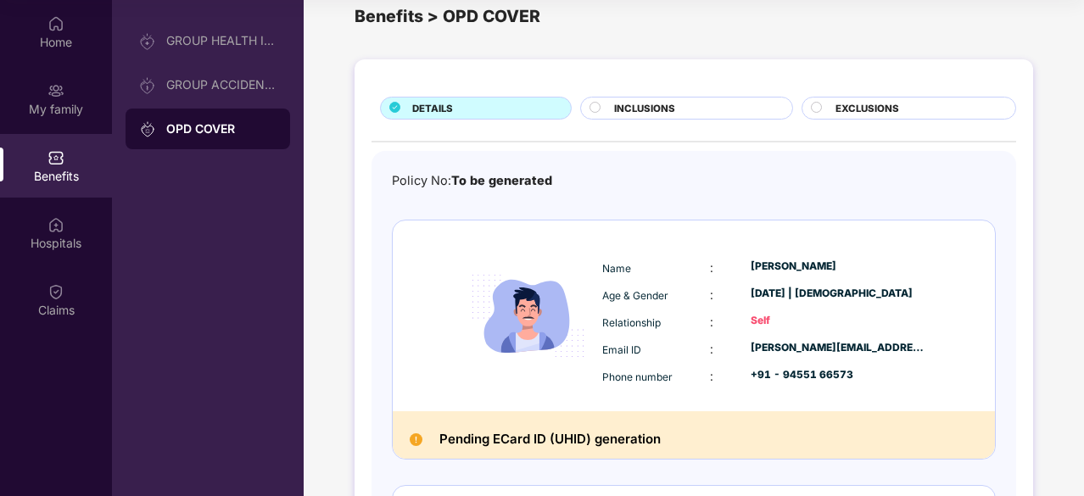
scroll to position [0, 0]
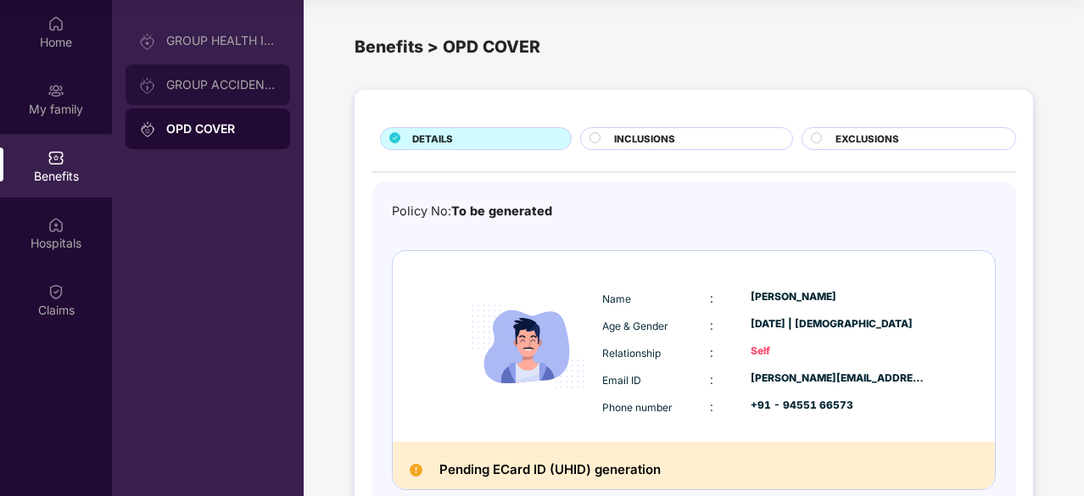
click at [228, 84] on div "GROUP ACCIDENTAL INSURANCE" at bounding box center [221, 85] width 110 height 14
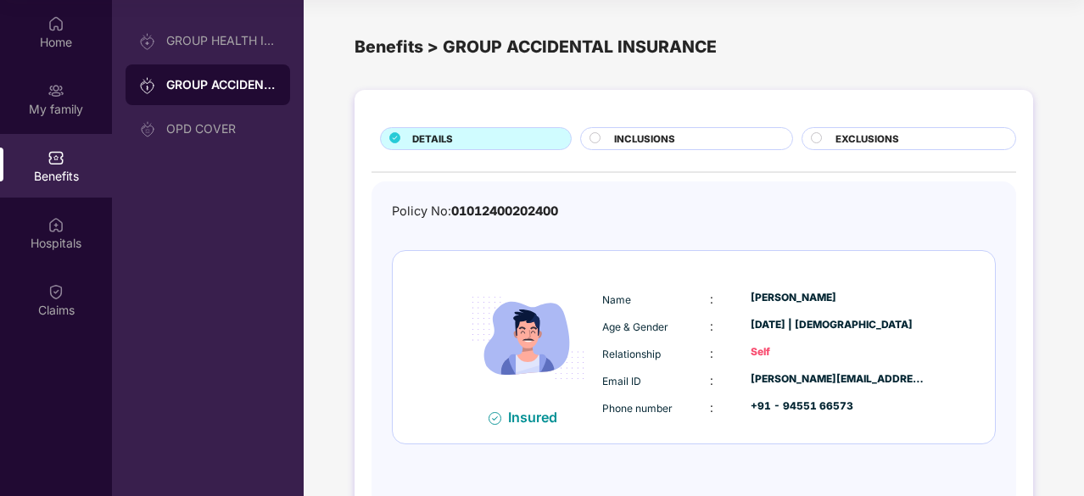
click at [672, 137] on span "INCLUSIONS" at bounding box center [644, 138] width 61 height 15
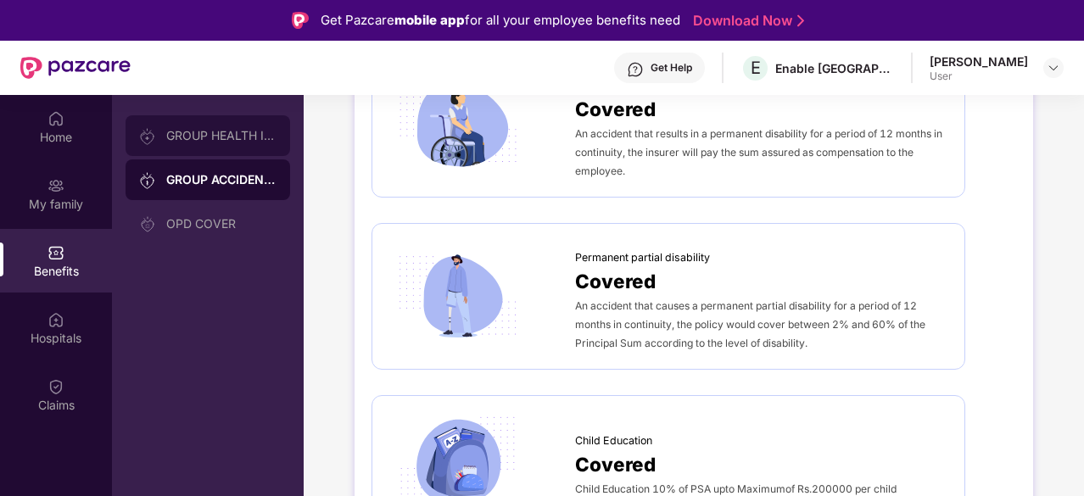
click at [234, 137] on div "GROUP HEALTH INSURANCE" at bounding box center [221, 136] width 110 height 14
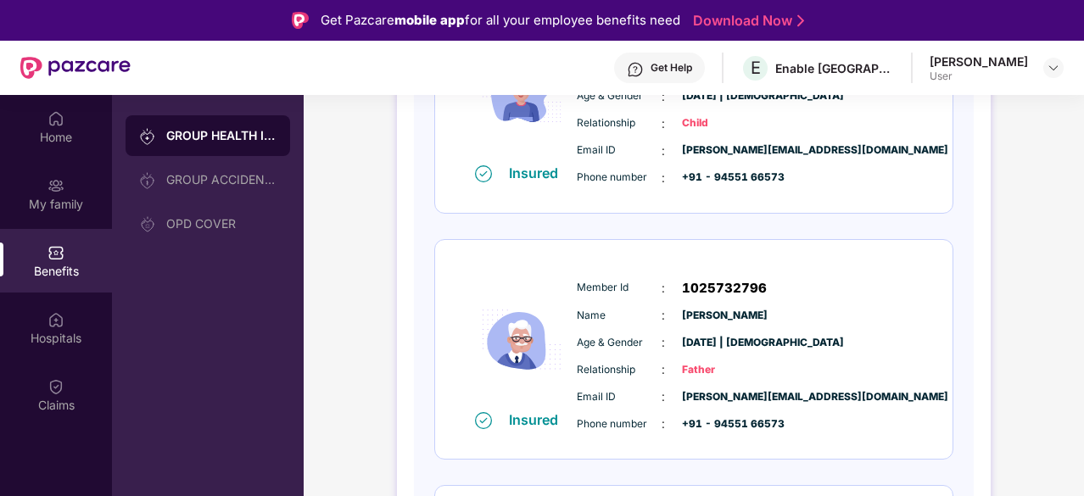
scroll to position [1306, 0]
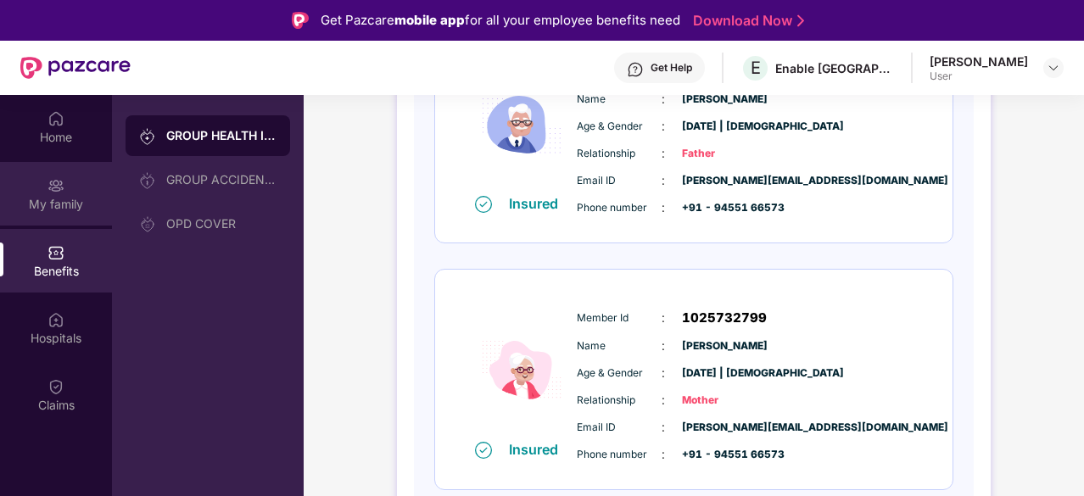
click at [63, 184] on img at bounding box center [56, 185] width 17 height 17
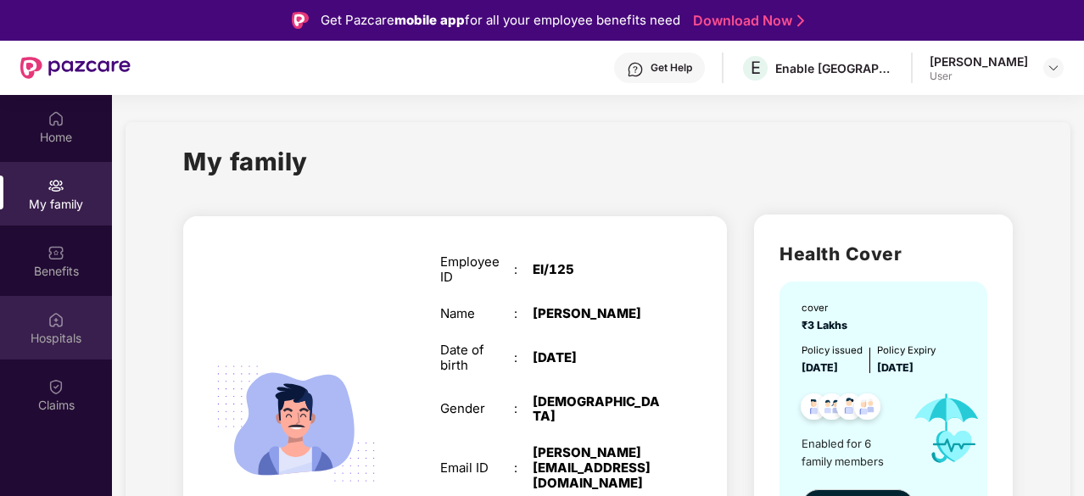
click at [58, 318] on img at bounding box center [56, 319] width 17 height 17
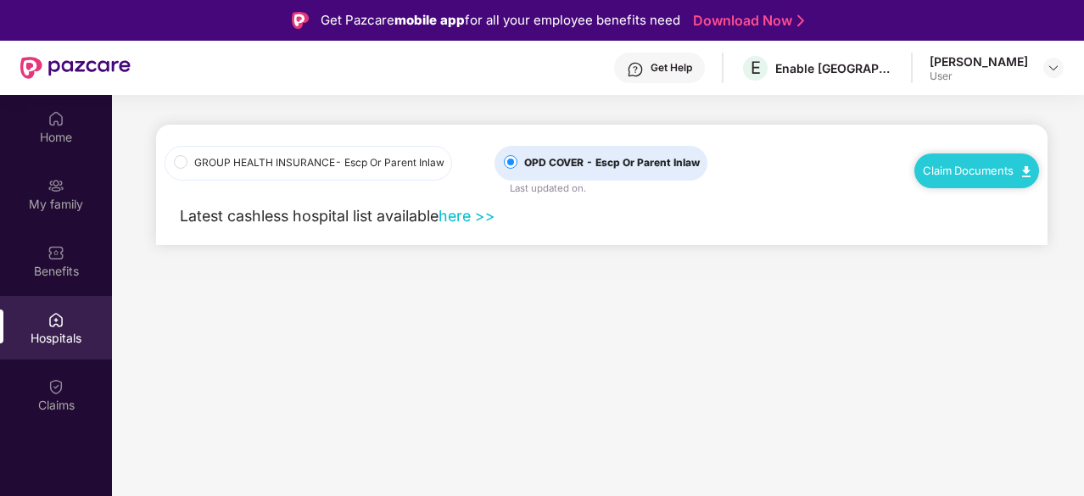
click at [1001, 168] on link "Claim Documents" at bounding box center [977, 171] width 108 height 14
click at [971, 239] on link "Claim Process" at bounding box center [984, 234] width 110 height 36
click at [984, 169] on link "Claim Documents" at bounding box center [977, 171] width 108 height 14
click at [976, 193] on link "Claim Form" at bounding box center [984, 200] width 110 height 36
click at [954, 161] on div "Claim Documents" at bounding box center [977, 171] width 125 height 34
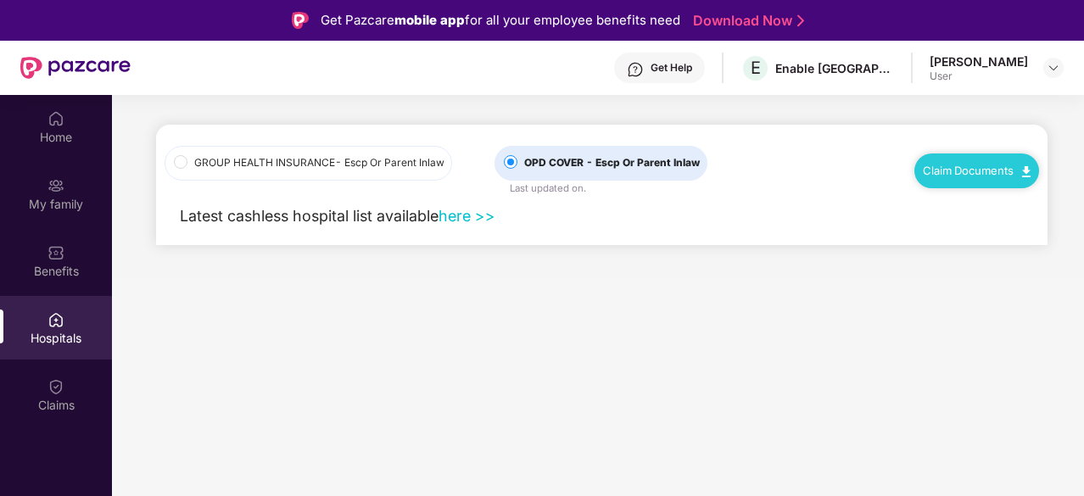
click at [954, 161] on div "Claim Documents" at bounding box center [977, 171] width 125 height 34
click at [1026, 170] on img at bounding box center [1026, 171] width 8 height 11
click at [981, 235] on link "Claim Process" at bounding box center [984, 234] width 110 height 36
click at [1048, 60] on div at bounding box center [1053, 68] width 20 height 20
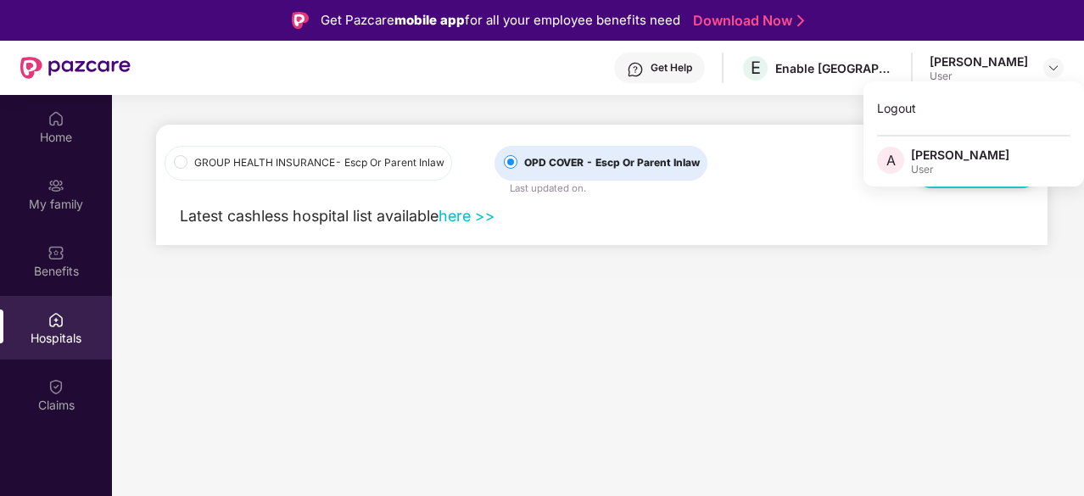
click at [705, 76] on div "Get Help" at bounding box center [659, 68] width 91 height 31
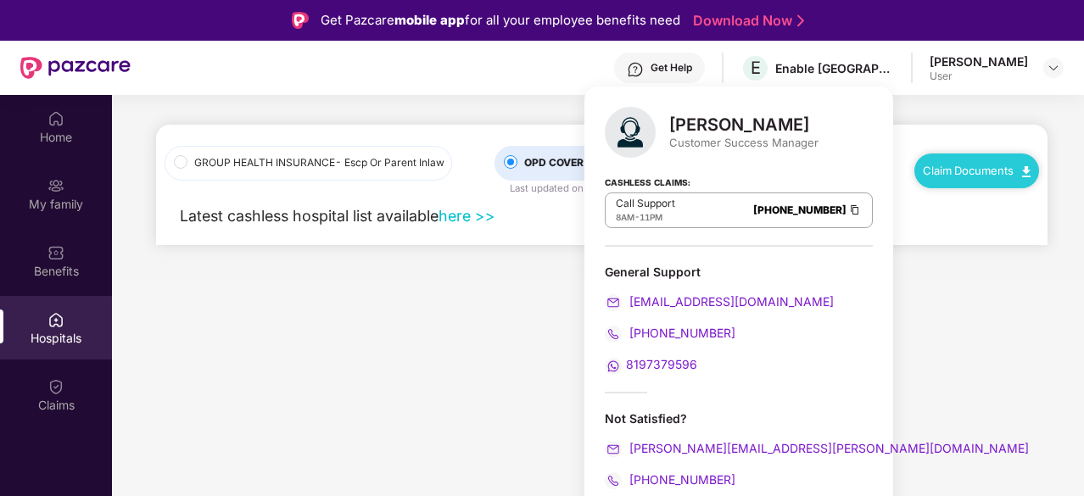
click at [660, 366] on span "8197379596" at bounding box center [661, 364] width 71 height 14
drag, startPoint x: 702, startPoint y: 362, endPoint x: 626, endPoint y: 362, distance: 76.4
click at [626, 362] on div "8197379596" at bounding box center [739, 364] width 268 height 19
copy span "8197379596"
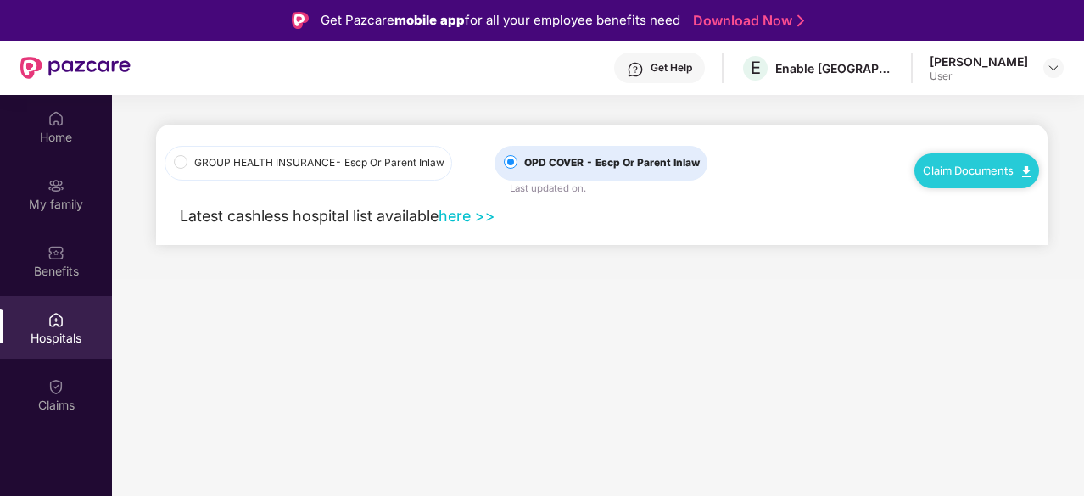
click at [477, 352] on main "GROUP HEALTH INSURANCE - Escp Or Parent Inlaw OPD COVER - Escp Or Parent Inlaw …" at bounding box center [598, 343] width 972 height 496
click at [58, 261] on div "Benefits" at bounding box center [56, 261] width 112 height 64
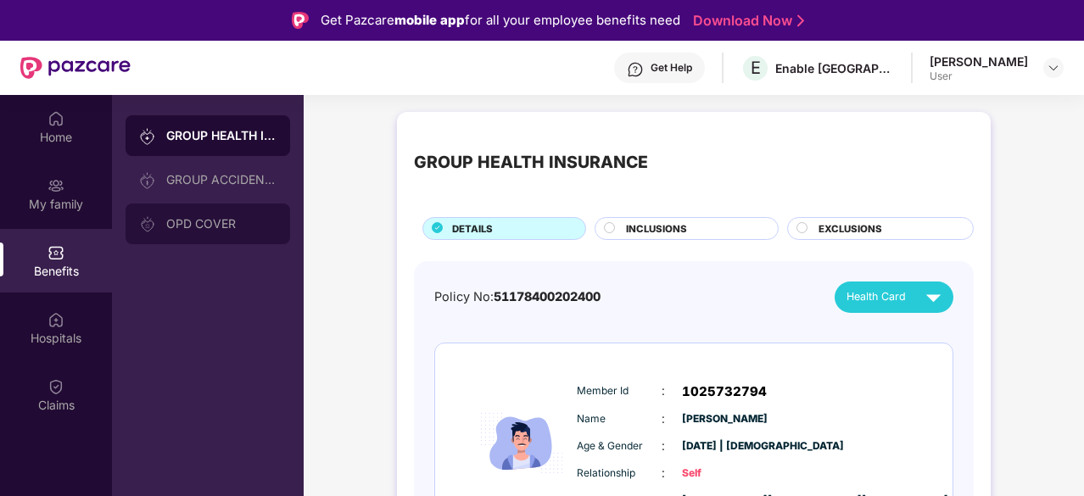
click at [212, 221] on div "OPD COVER" at bounding box center [221, 224] width 110 height 14
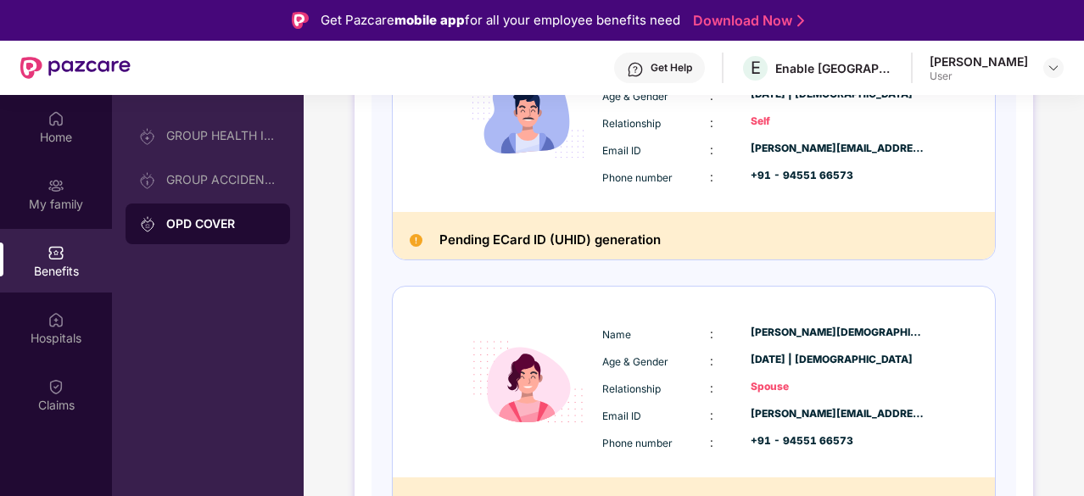
scroll to position [326, 0]
click at [565, 237] on h2 "Pending ECard ID (UHID) generation" at bounding box center [549, 239] width 221 height 22
click at [610, 234] on h2 "Pending ECard ID (UHID) generation" at bounding box center [549, 239] width 221 height 22
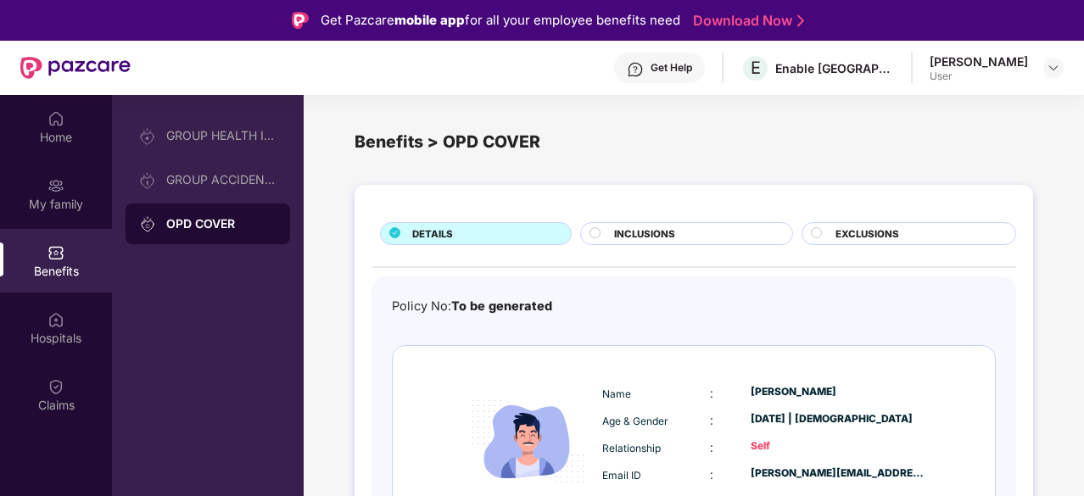
click at [692, 62] on div "Get Help" at bounding box center [672, 68] width 42 height 14
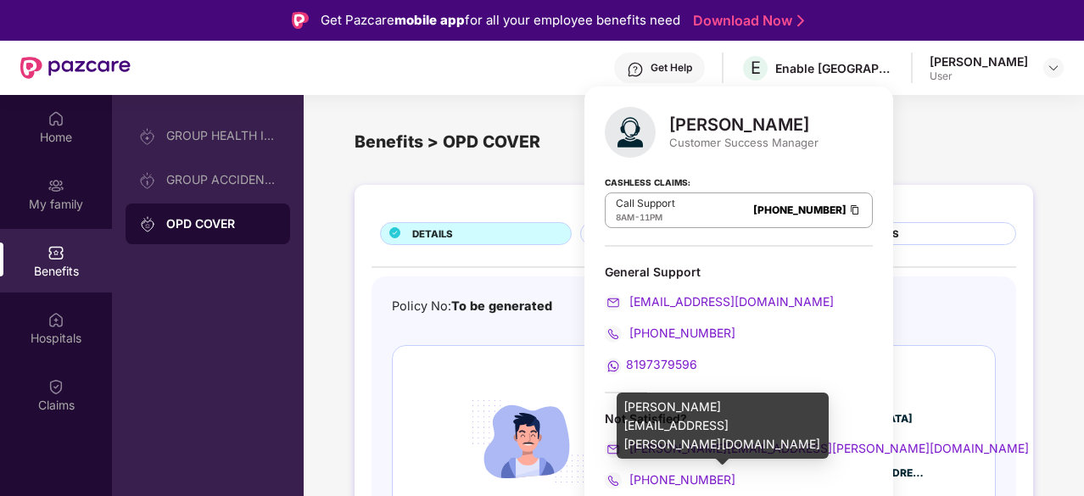
click at [764, 444] on span "[PERSON_NAME][EMAIL_ADDRESS][PERSON_NAME][DOMAIN_NAME]" at bounding box center [827, 448] width 403 height 14
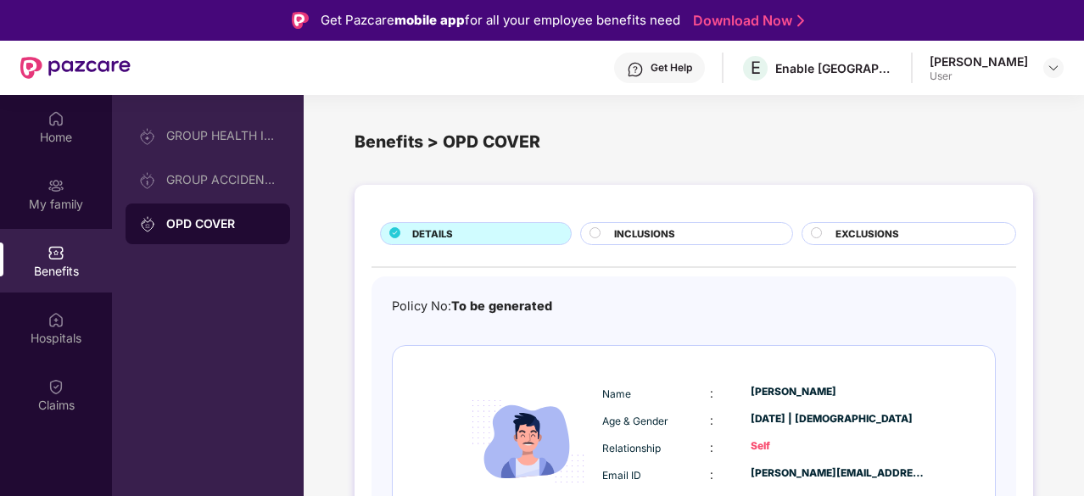
click at [885, 310] on div "Policy No: To be generated" at bounding box center [694, 307] width 604 height 20
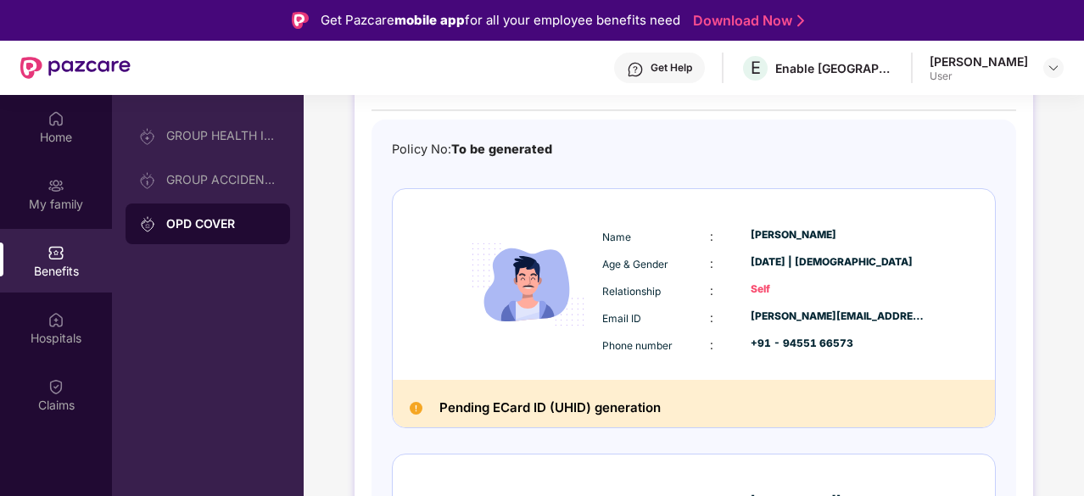
scroll to position [159, 0]
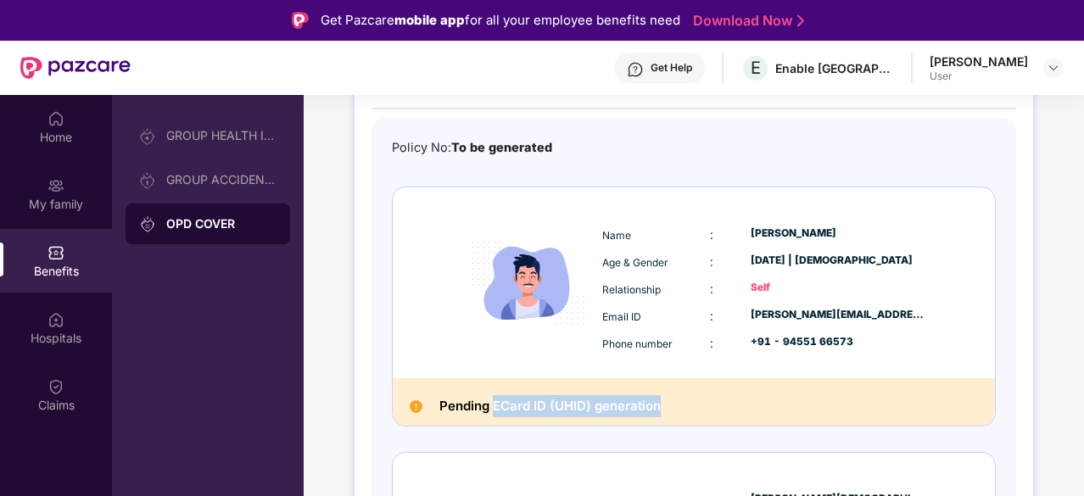
drag, startPoint x: 493, startPoint y: 406, endPoint x: 665, endPoint y: 407, distance: 172.2
click at [665, 407] on div "Pending ECard ID (UHID) generation" at bounding box center [694, 402] width 602 height 48
copy h2 "ECard ID (UHID) generation"
click at [1055, 64] on img at bounding box center [1054, 68] width 14 height 14
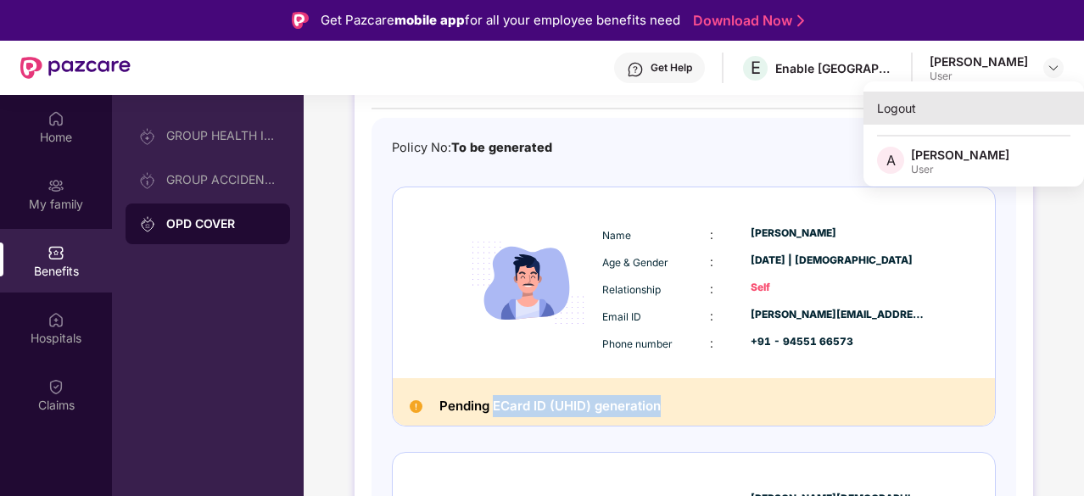
click at [895, 109] on div "Logout" at bounding box center [974, 108] width 221 height 33
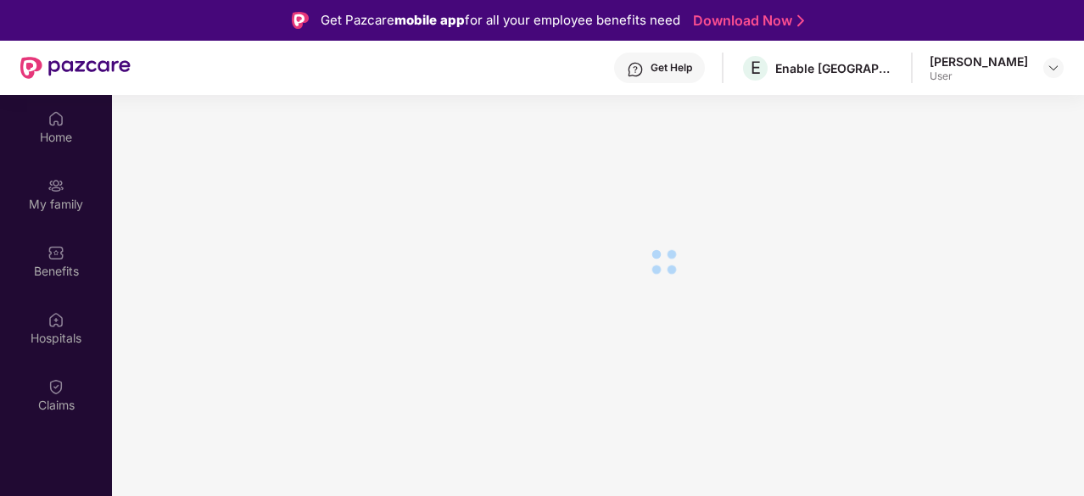
scroll to position [0, 0]
